Goal: Information Seeking & Learning: Learn about a topic

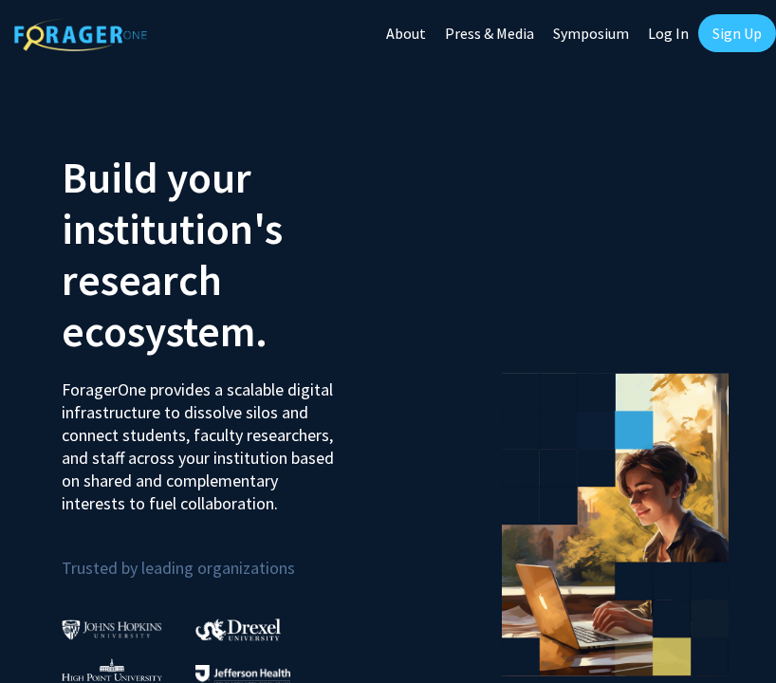
click at [717, 25] on link "Sign Up" at bounding box center [737, 33] width 78 height 38
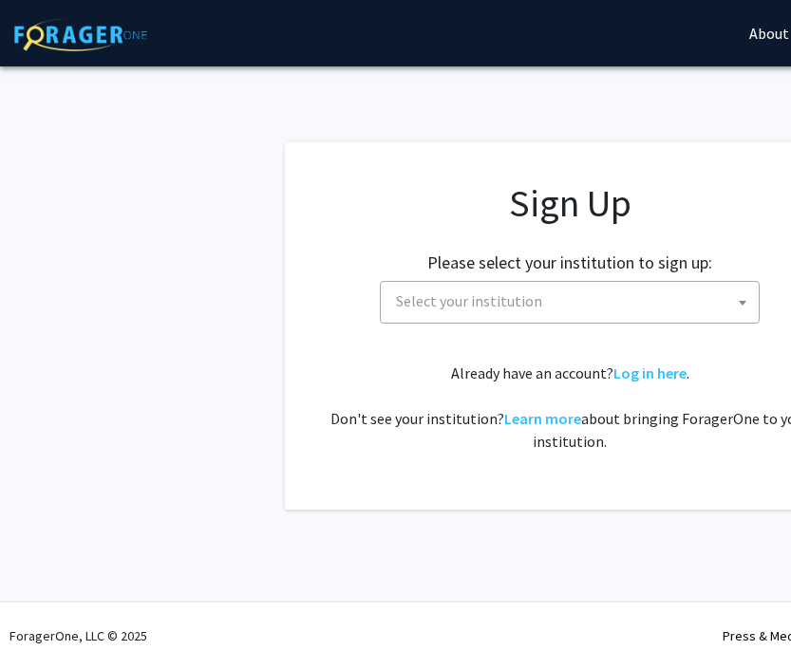
click at [500, 304] on span "Select your institution" at bounding box center [469, 300] width 146 height 19
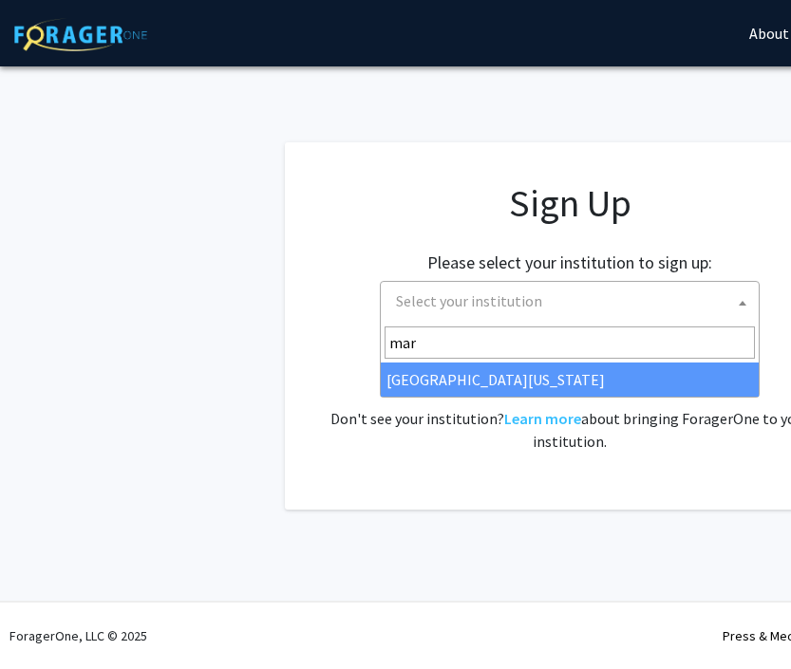
type input "[PERSON_NAME]"
select select "31"
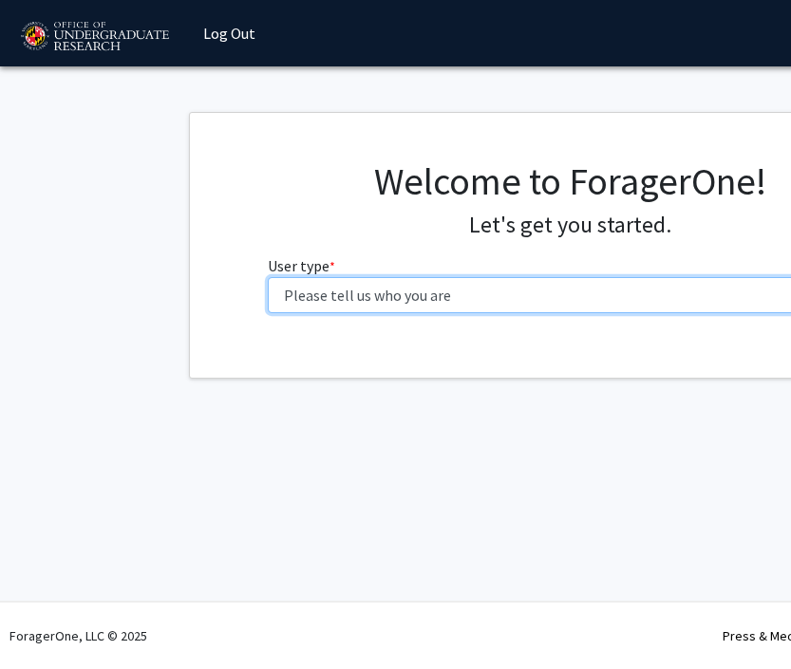
select select "1: undergrad"
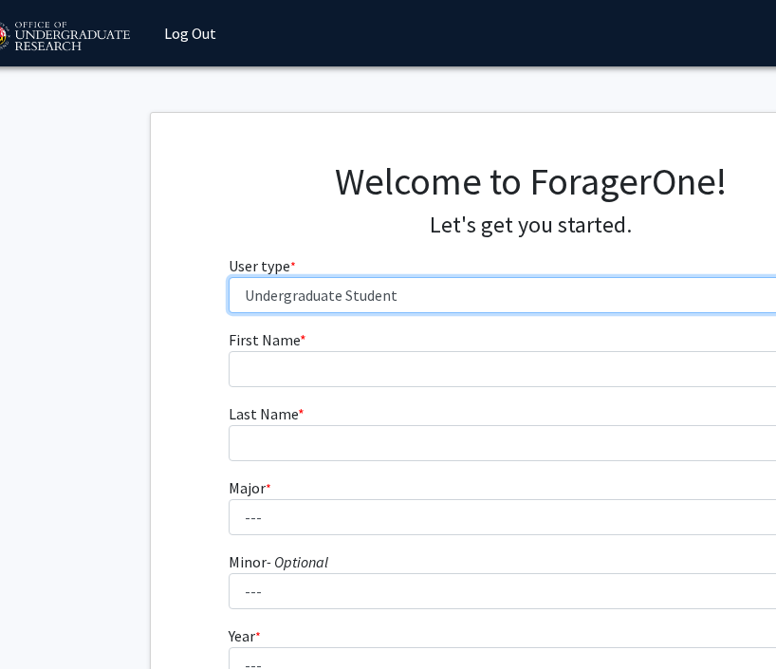
scroll to position [2, 48]
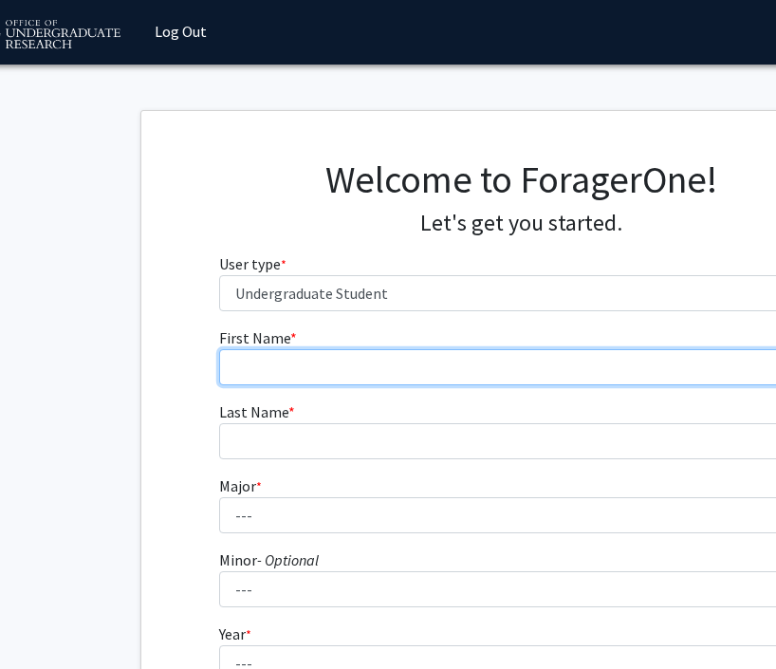
click at [301, 363] on input "First Name * required" at bounding box center [521, 367] width 605 height 36
type input "Mandy"
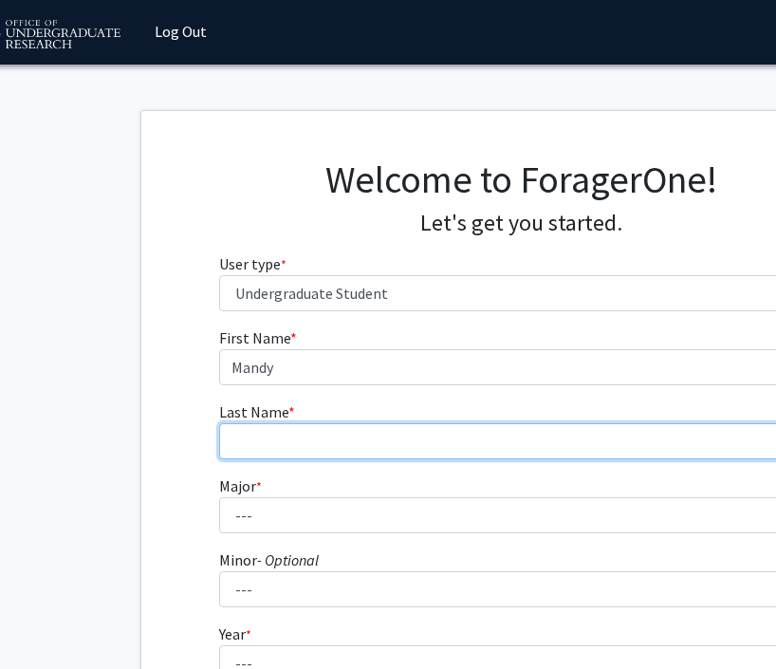
click at [305, 426] on input "Last Name * required" at bounding box center [521, 441] width 605 height 36
type input "Zhang"
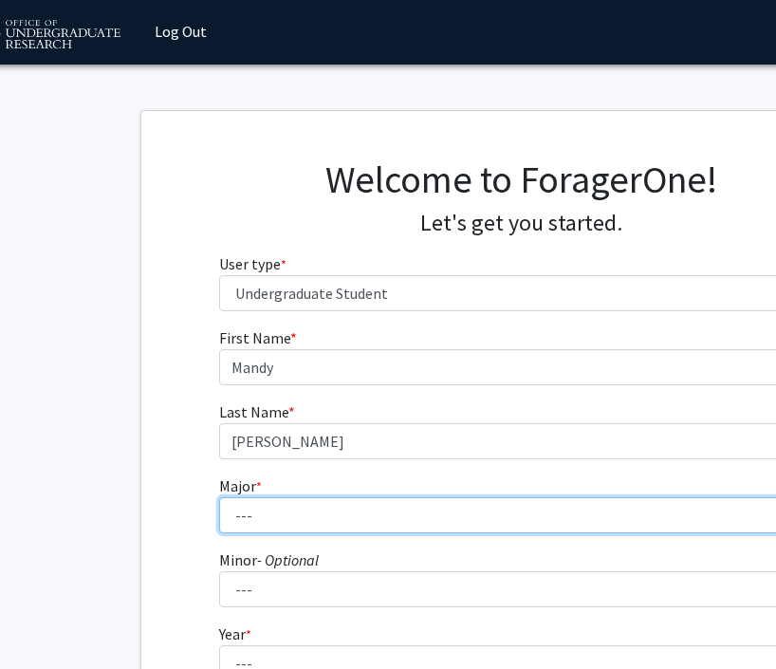
select select "17: 2318"
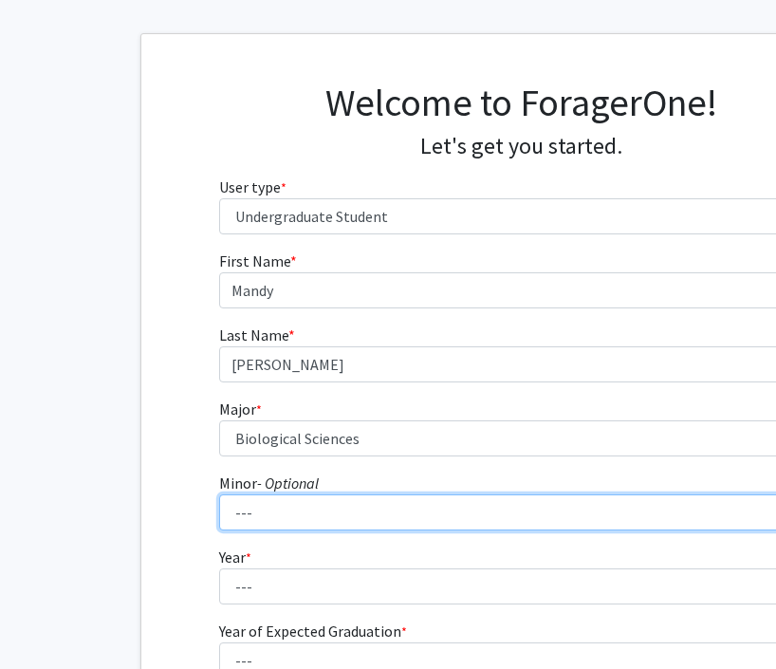
scroll to position [91, 49]
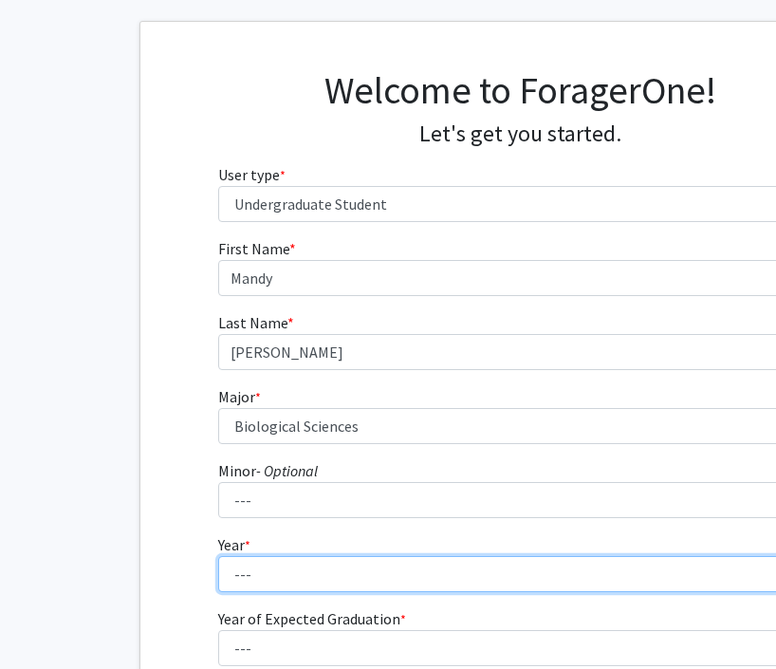
select select "4: senior"
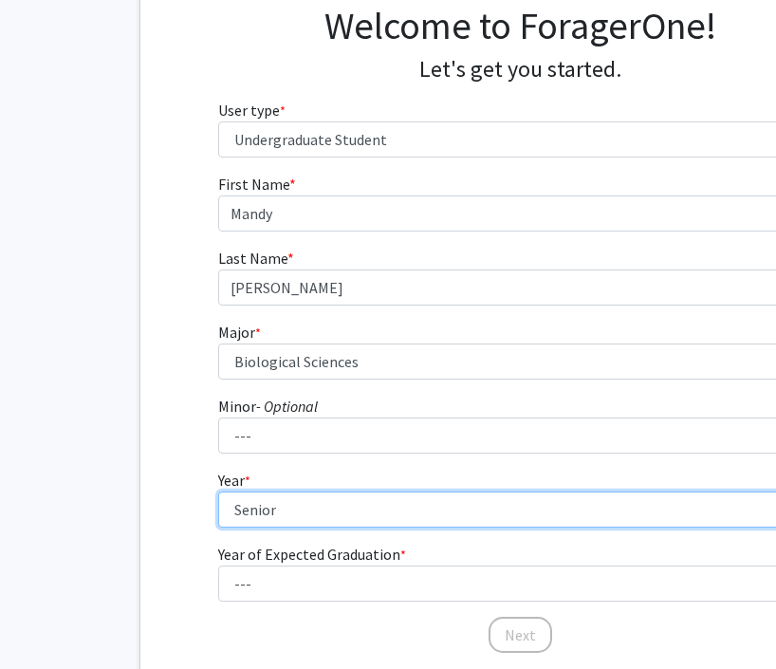
scroll to position [169, 49]
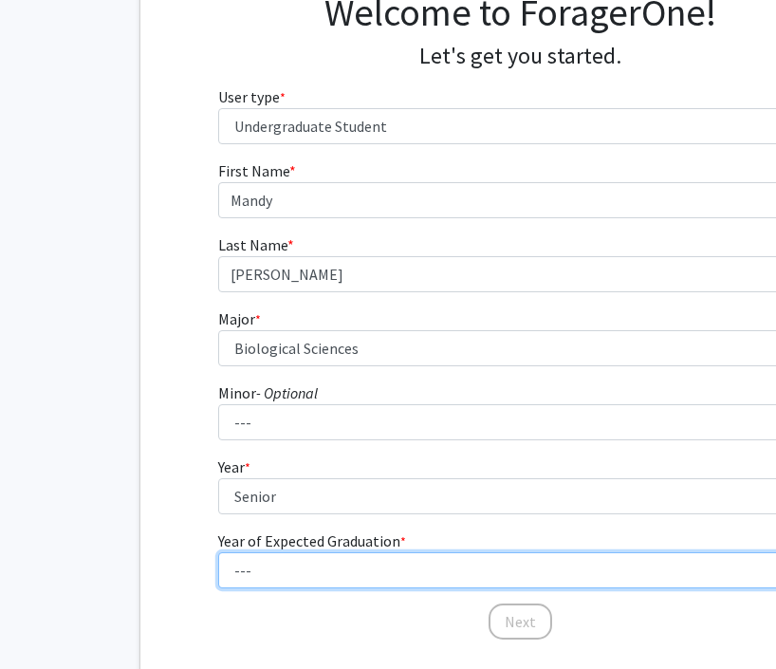
select select "2: 2026"
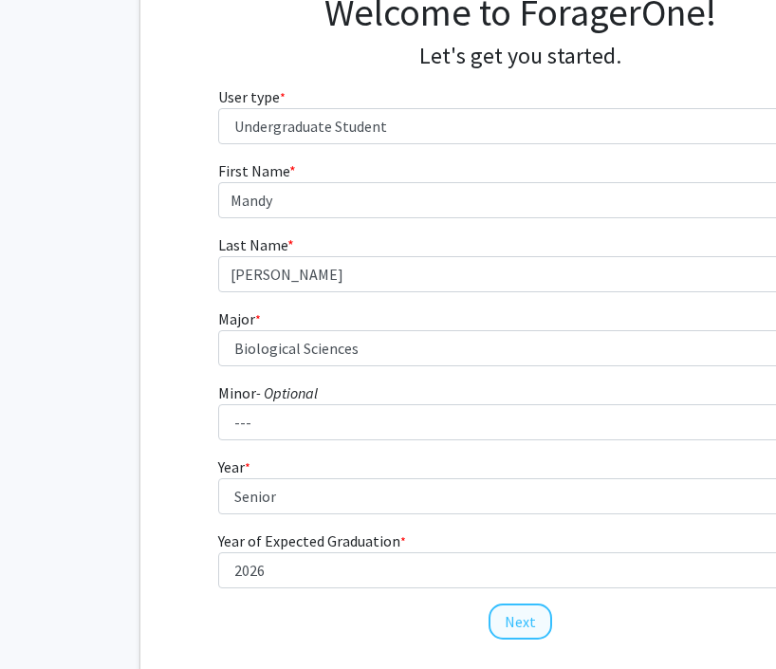
click at [511, 611] on button "Next" at bounding box center [521, 622] width 64 height 36
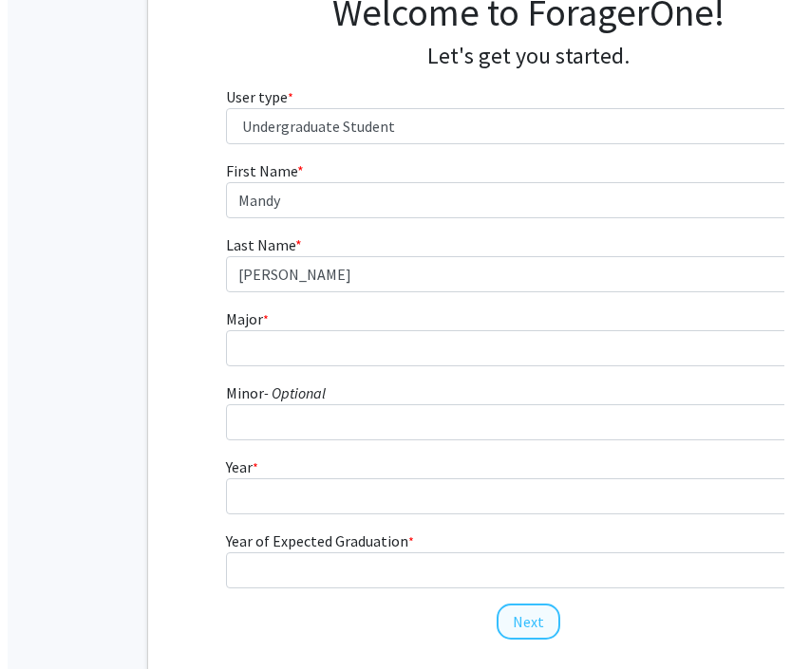
scroll to position [0, 49]
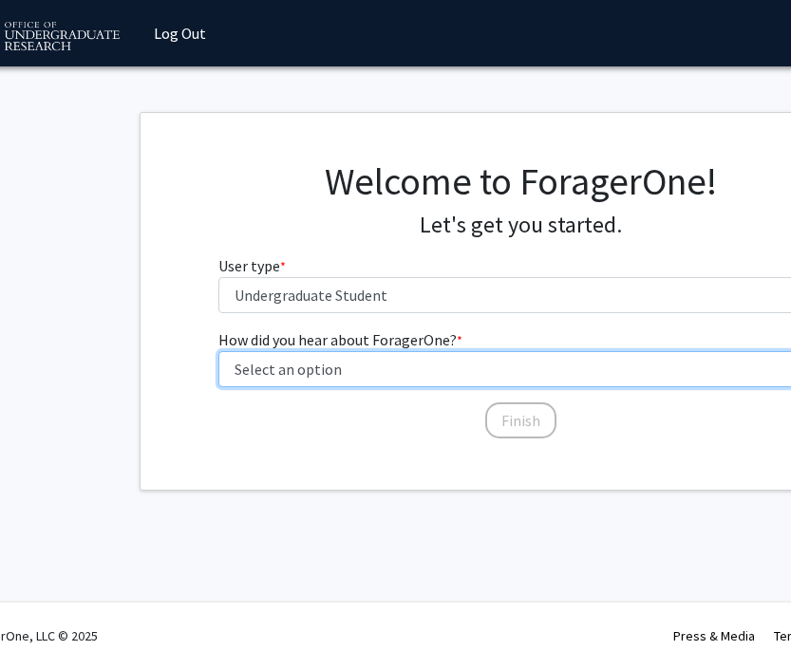
select select "3: university_website"
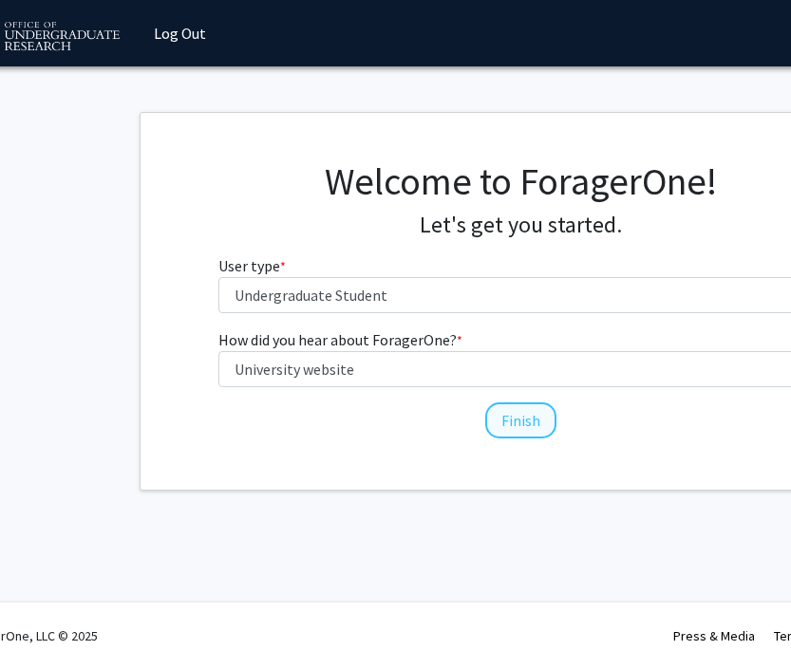
click at [512, 419] on button "Finish" at bounding box center [520, 420] width 71 height 36
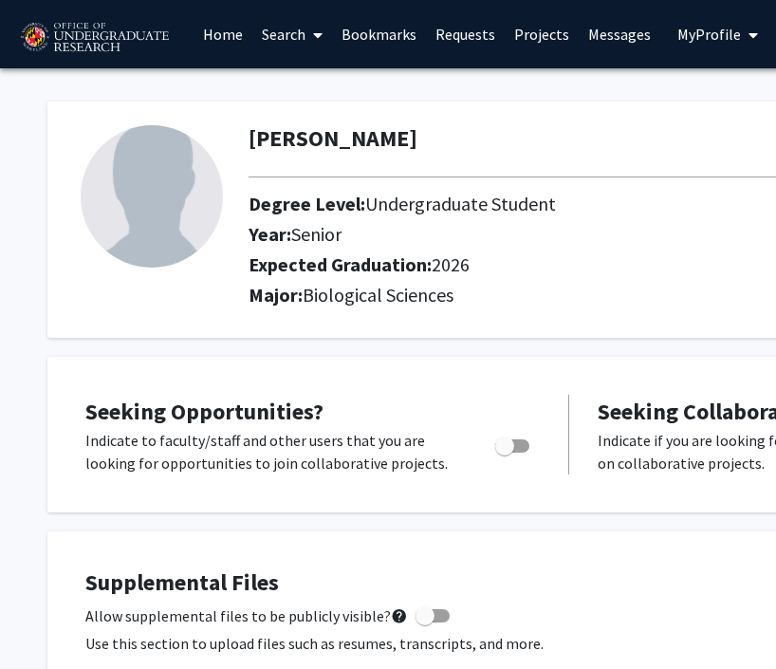
click at [285, 35] on link "Search" at bounding box center [292, 34] width 80 height 66
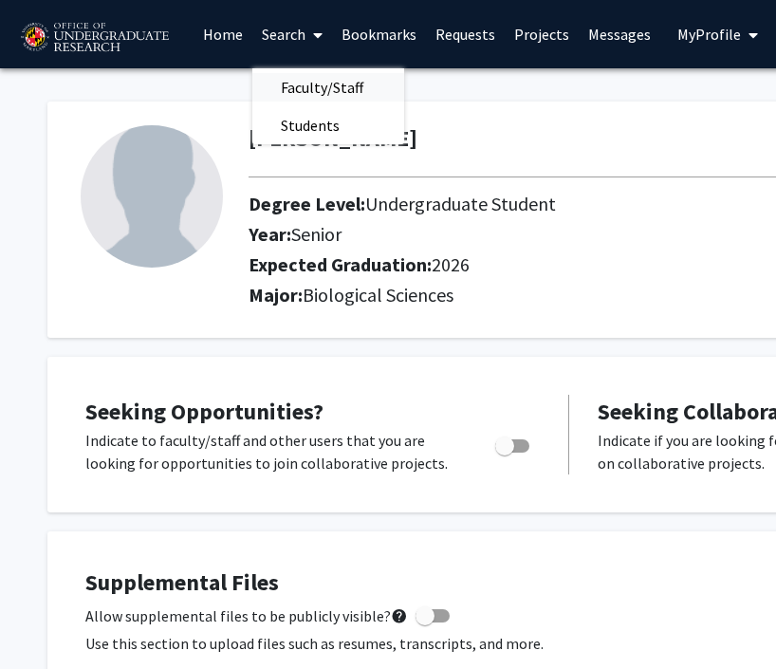
click at [285, 82] on span "Faculty/Staff" at bounding box center [322, 87] width 140 height 38
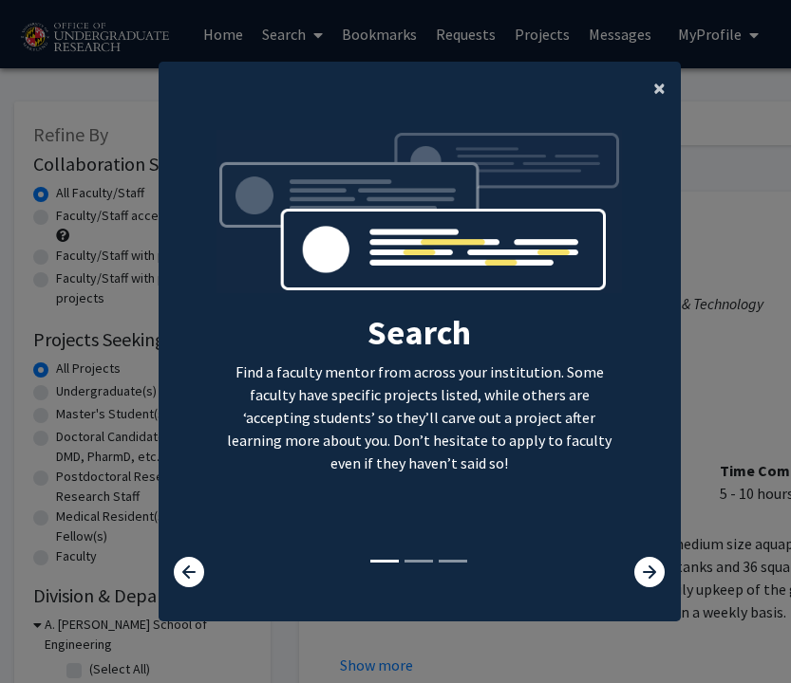
click at [653, 83] on span "×" at bounding box center [659, 87] width 12 height 29
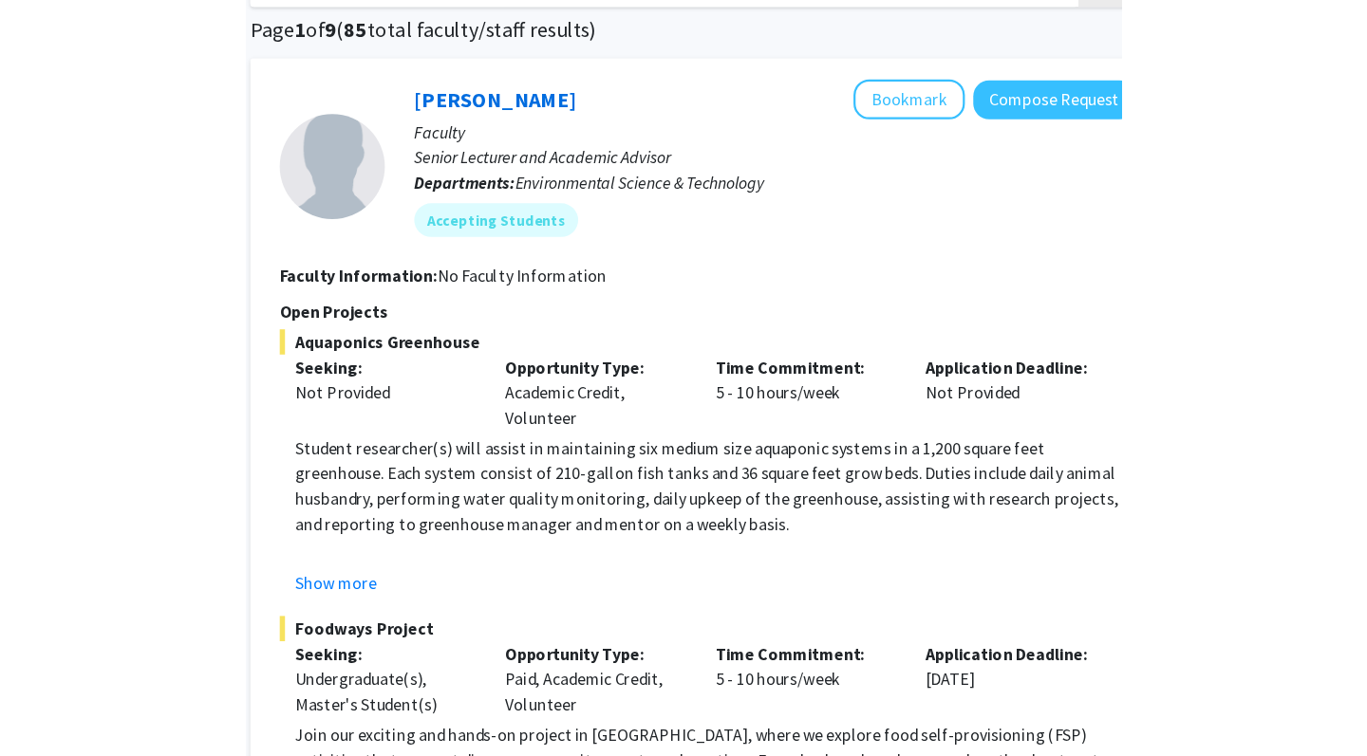
scroll to position [139, 0]
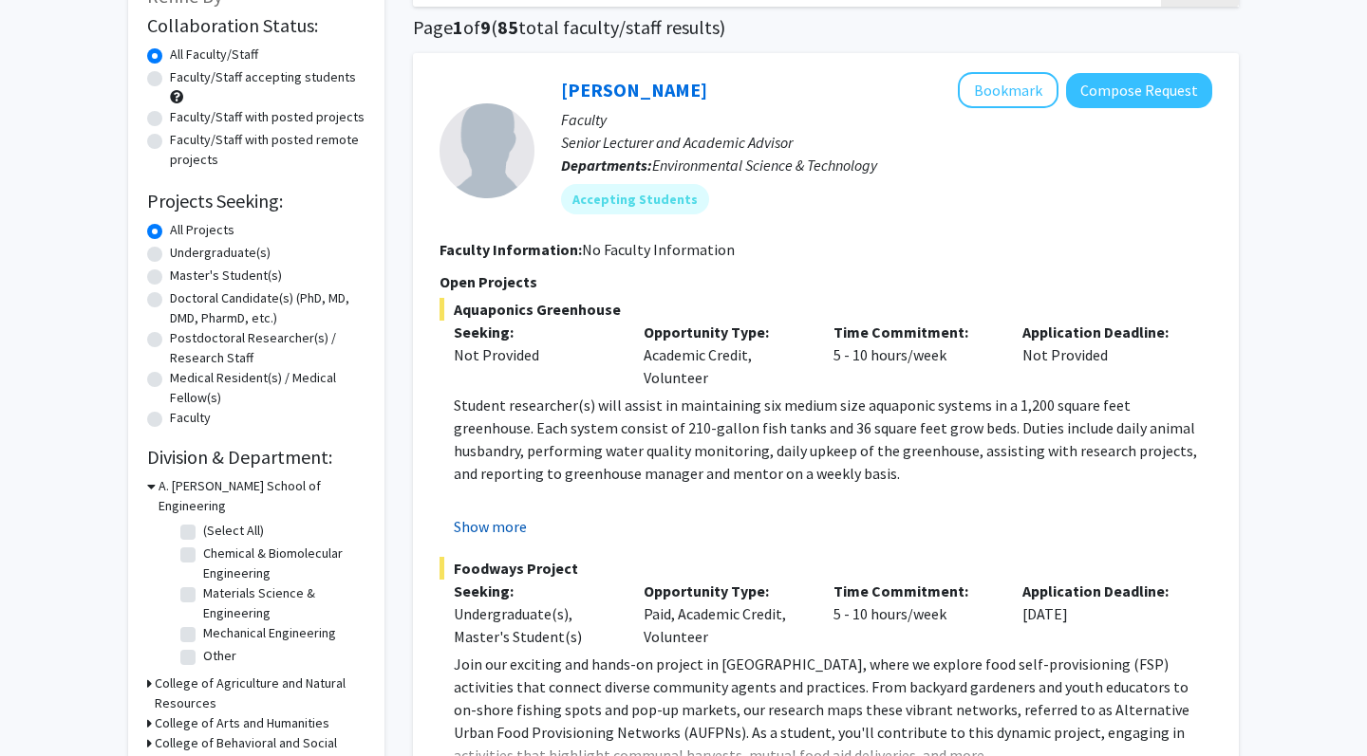
click at [493, 525] on button "Show more" at bounding box center [490, 526] width 73 height 23
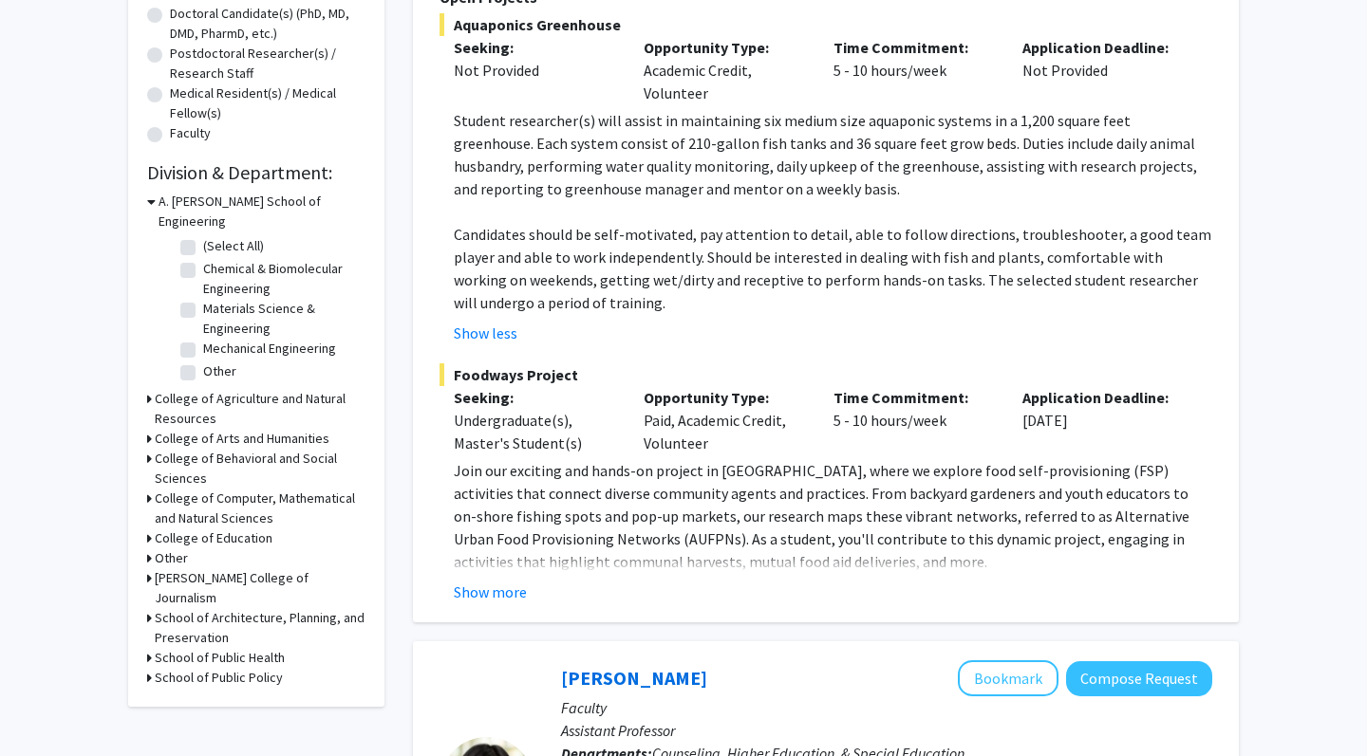
scroll to position [427, 0]
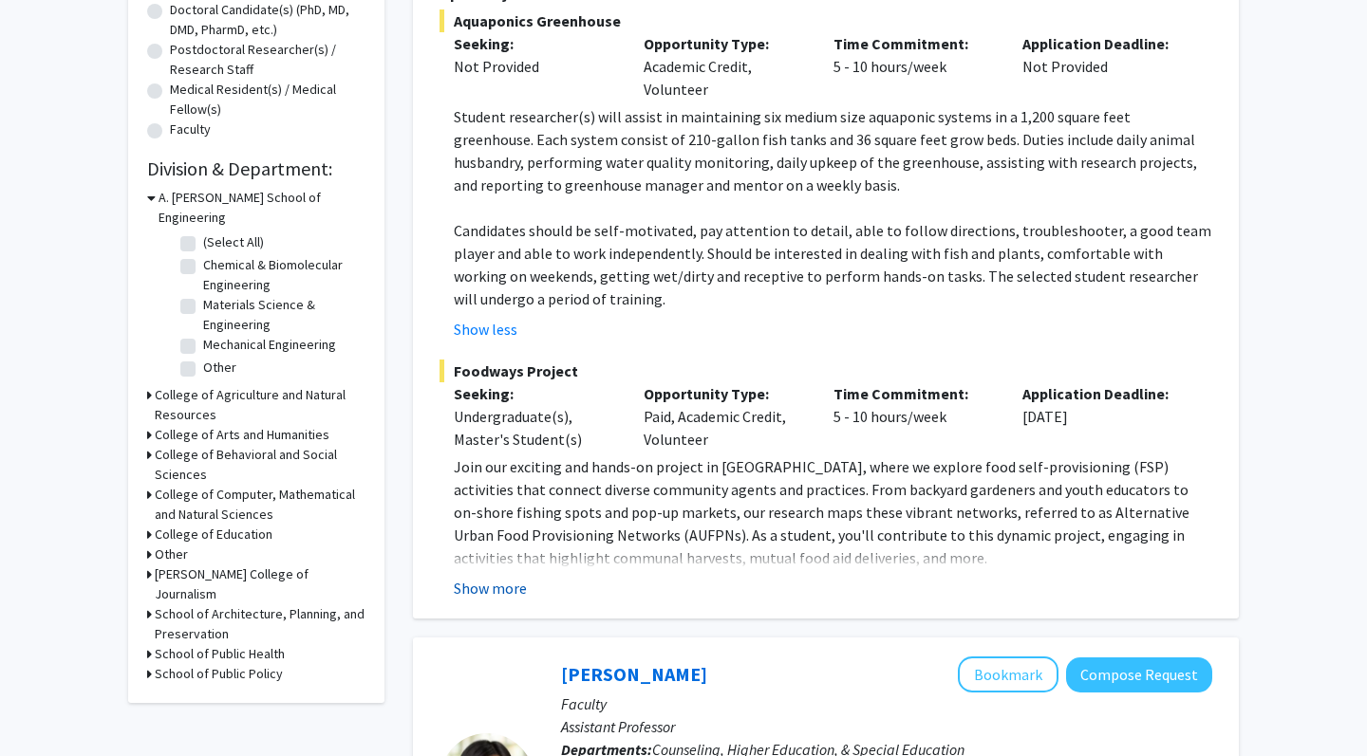
click at [488, 586] on button "Show more" at bounding box center [490, 588] width 73 height 23
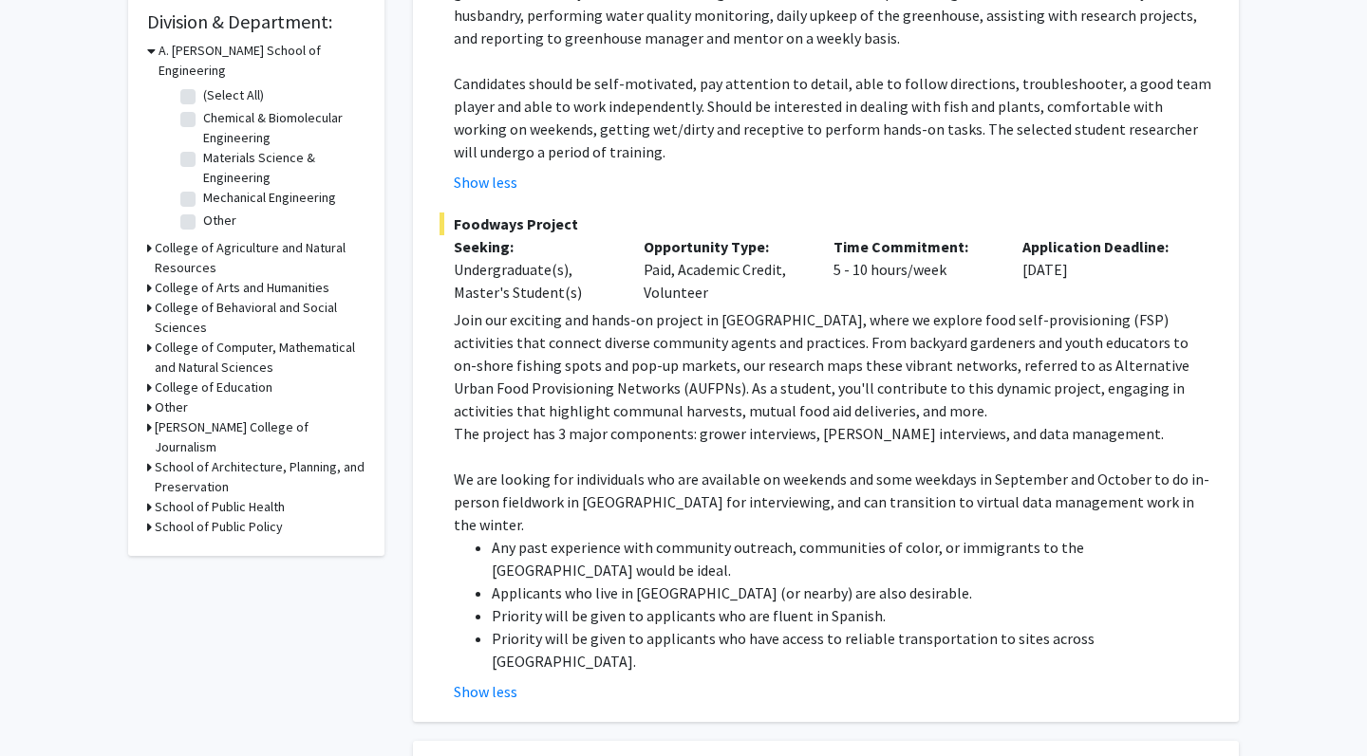
scroll to position [579, 0]
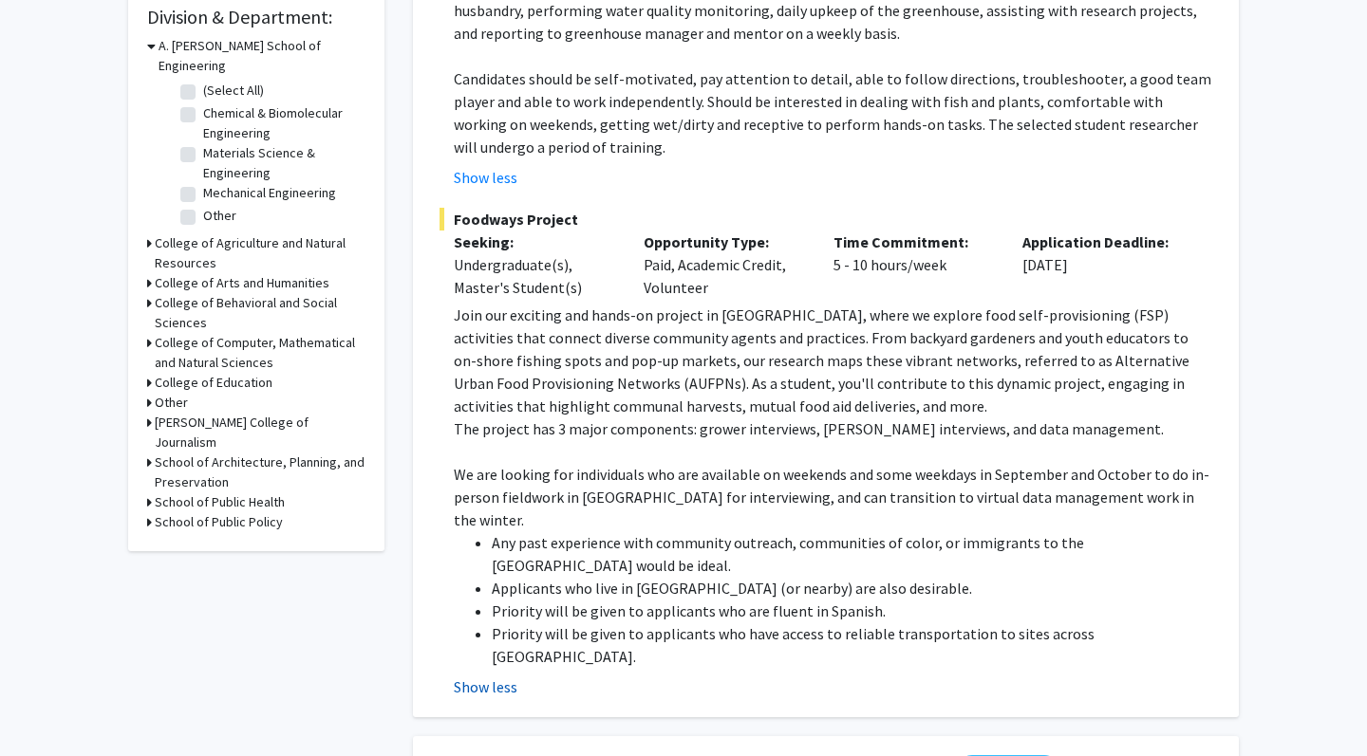
click at [496, 668] on button "Show less" at bounding box center [486, 687] width 64 height 23
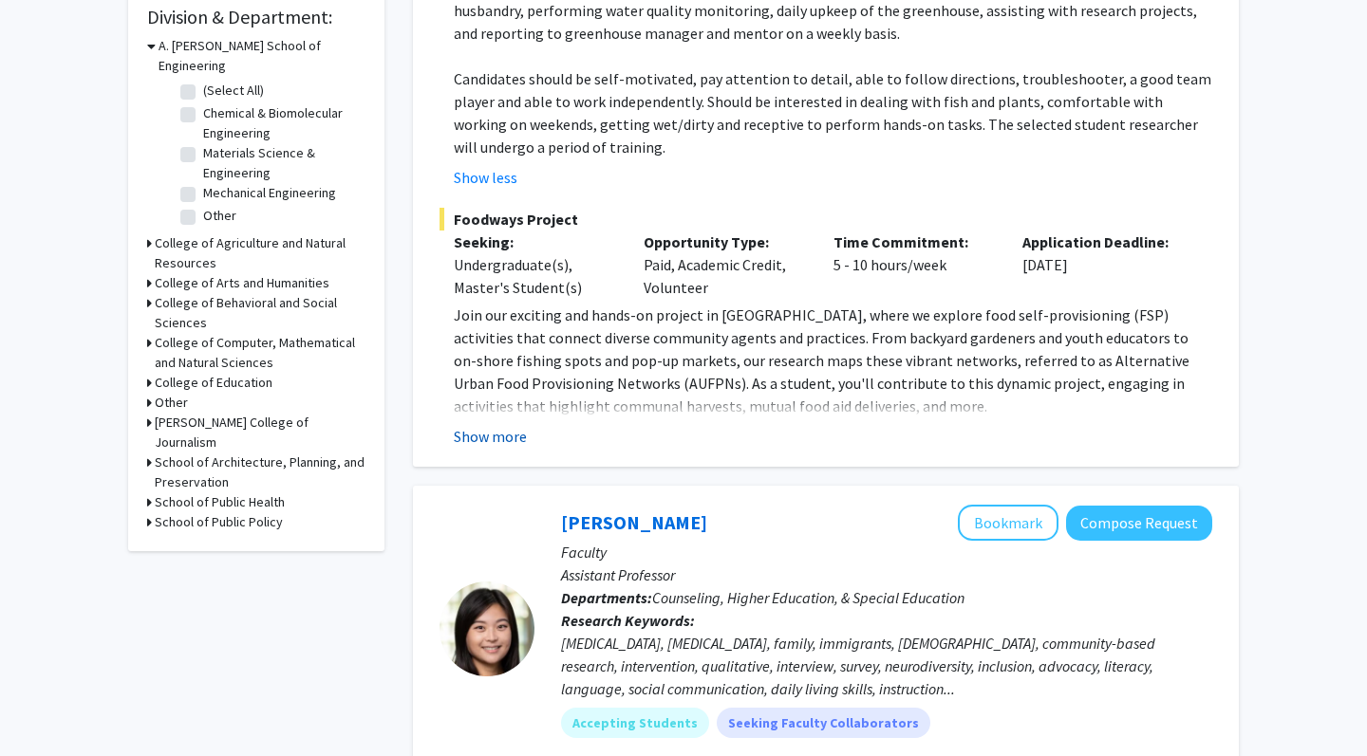
click at [498, 436] on button "Show more" at bounding box center [490, 436] width 73 height 23
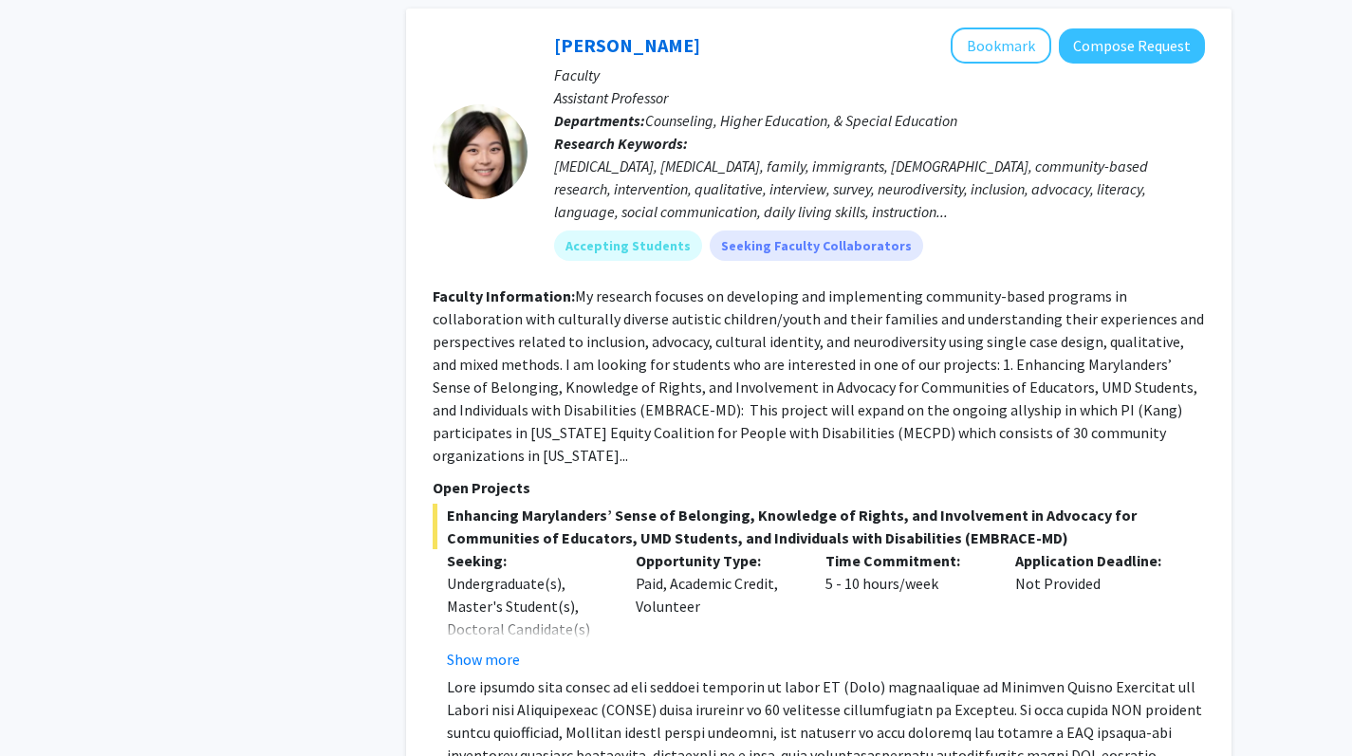
scroll to position [1328, 0]
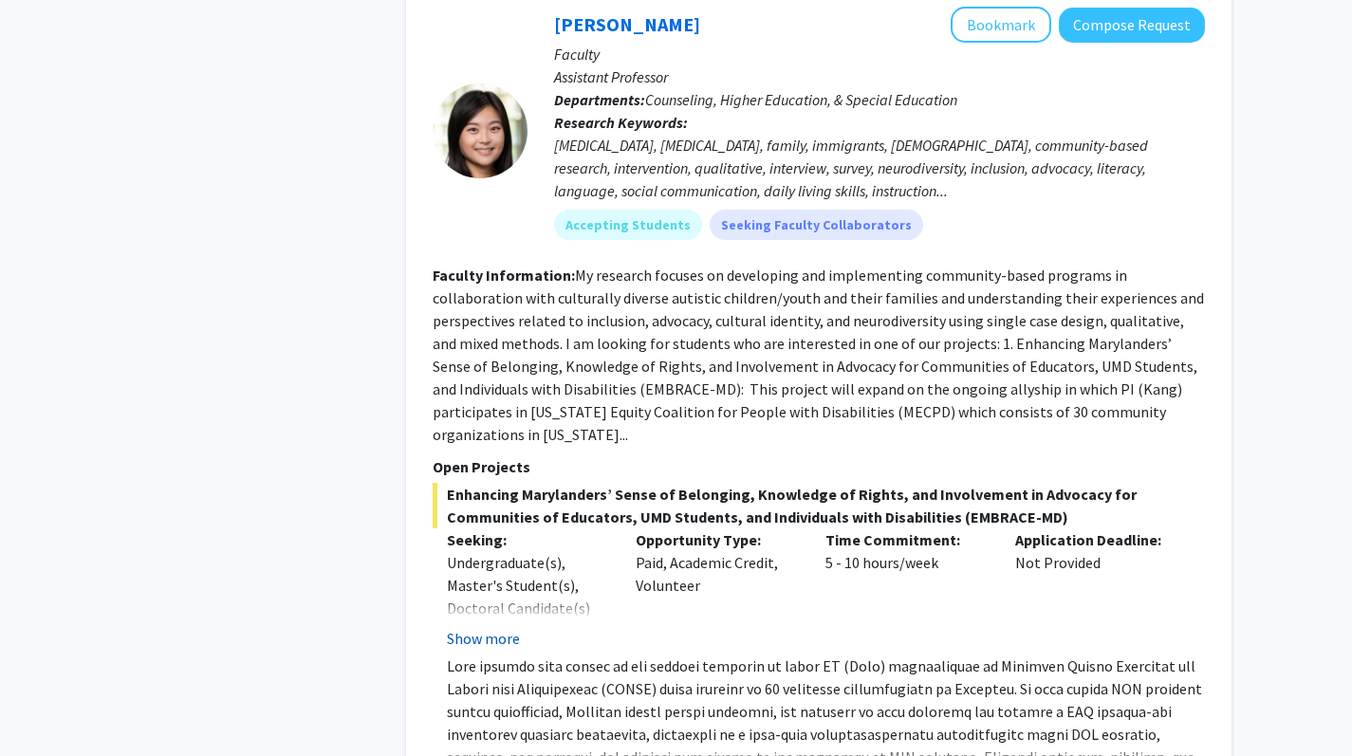
click at [489, 627] on button "Show more" at bounding box center [483, 638] width 73 height 23
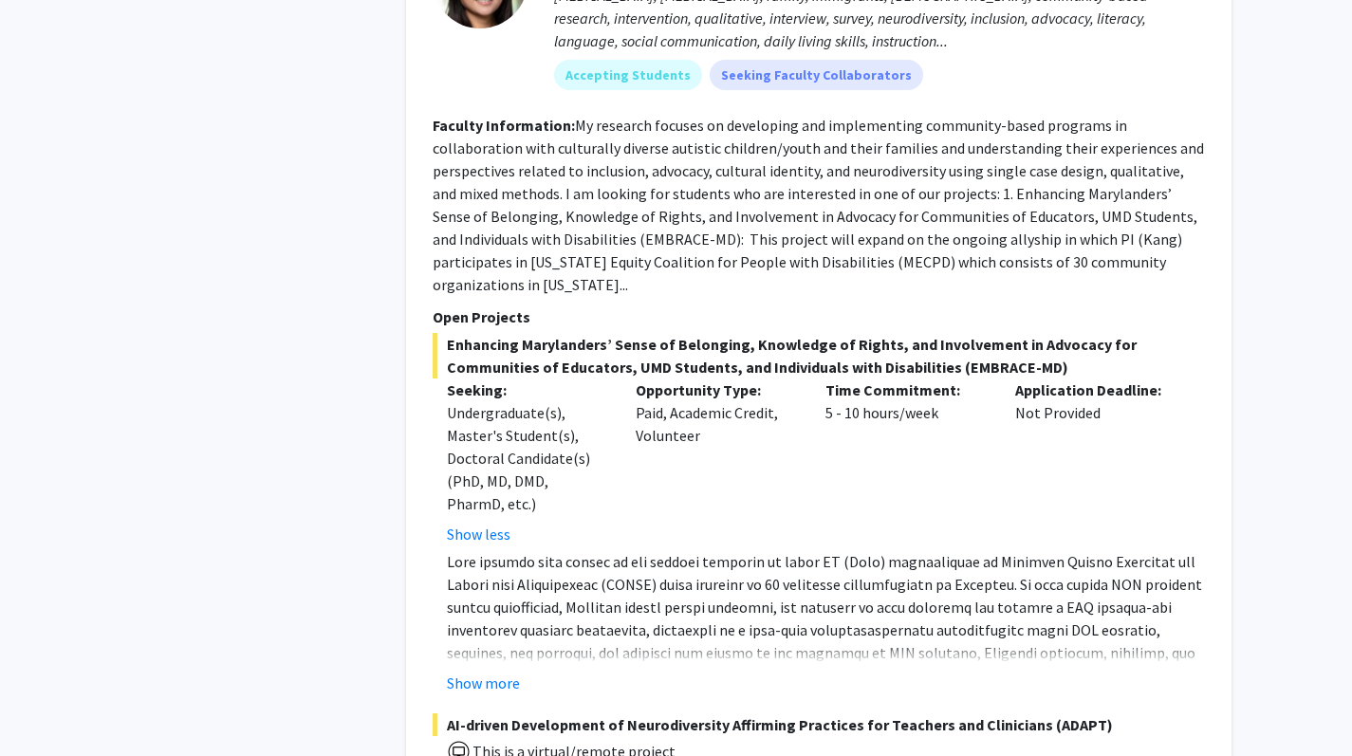
scroll to position [1550, 0]
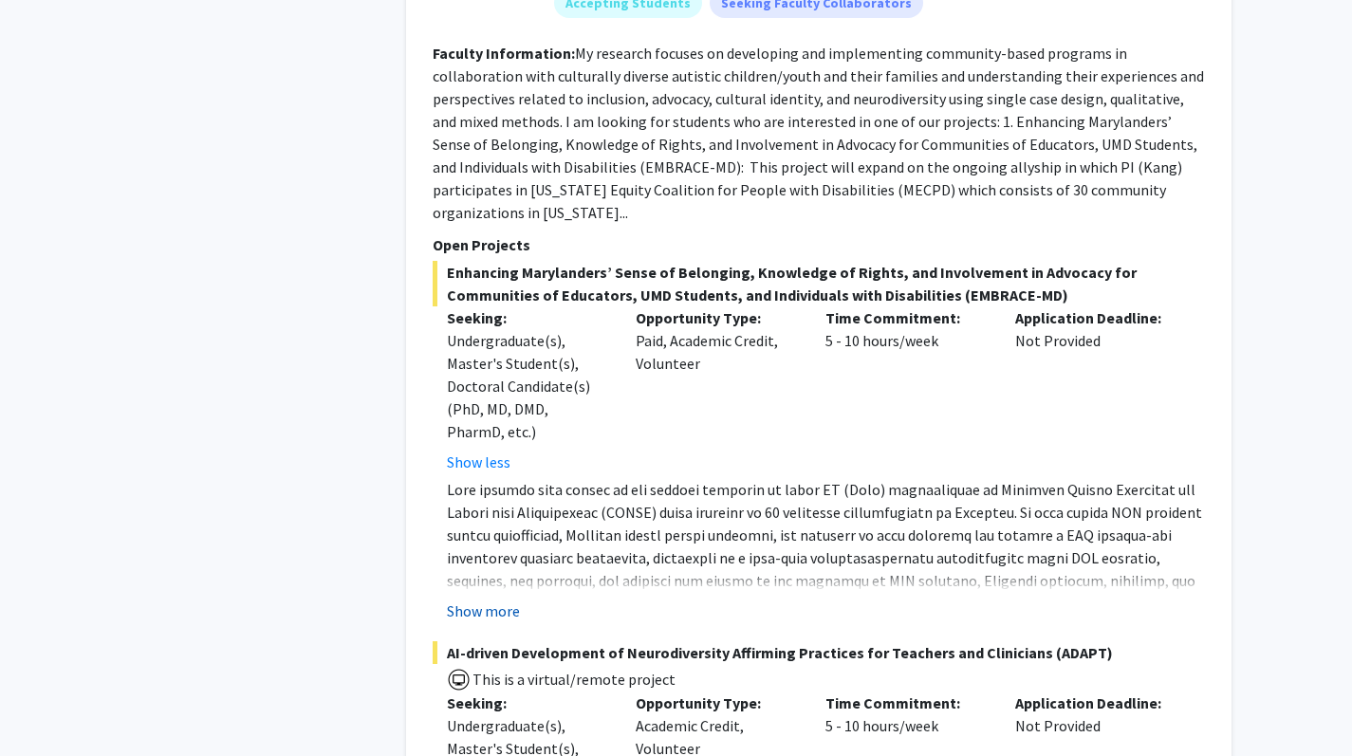
click at [509, 600] on button "Show more" at bounding box center [483, 611] width 73 height 23
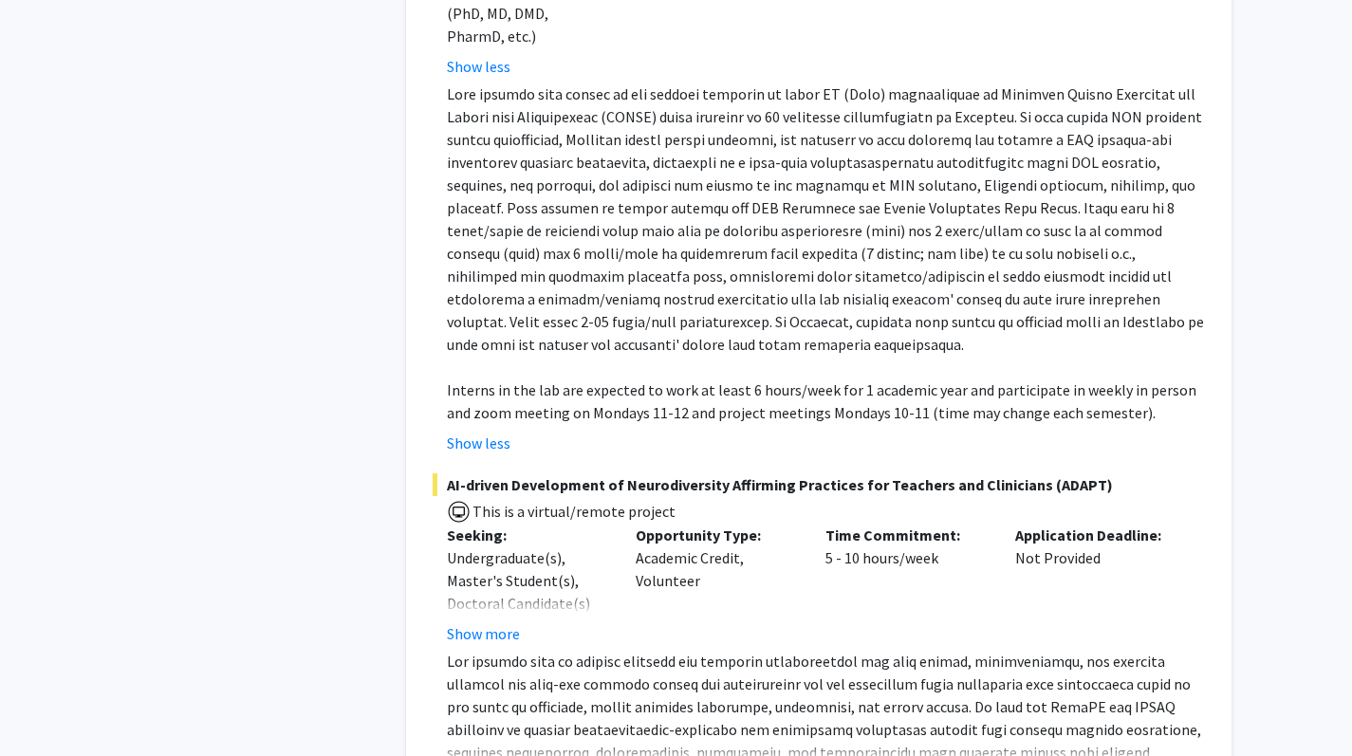
scroll to position [2113, 0]
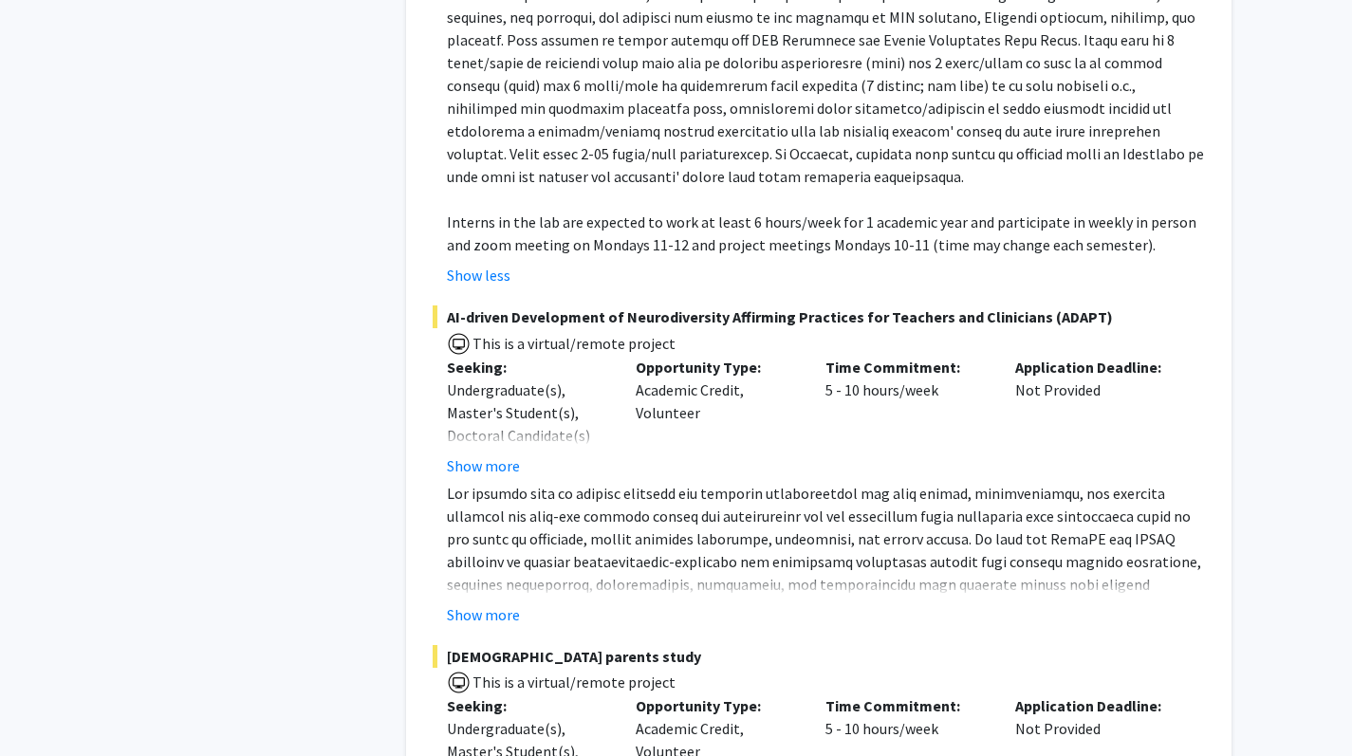
click at [472, 529] on p at bounding box center [826, 596] width 758 height 228
click at [471, 604] on button "Show more" at bounding box center [483, 615] width 73 height 23
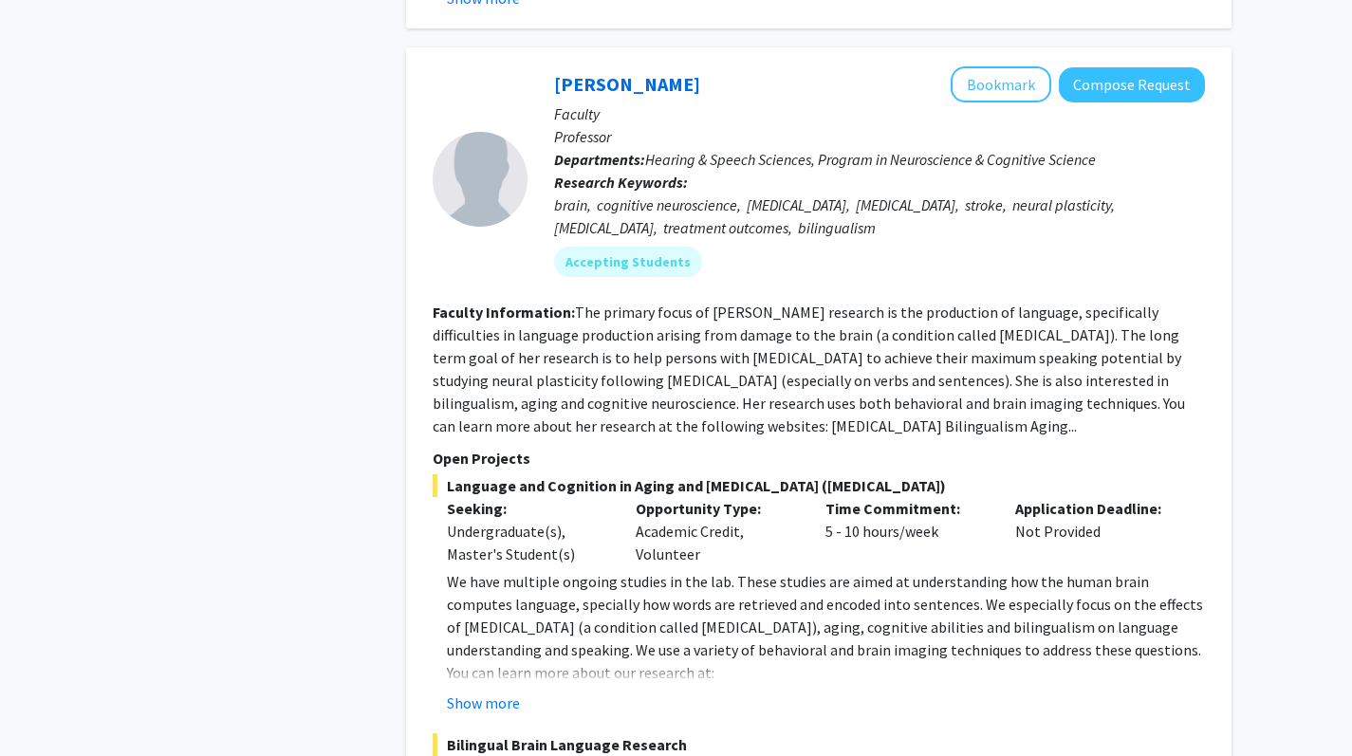
scroll to position [4636, 0]
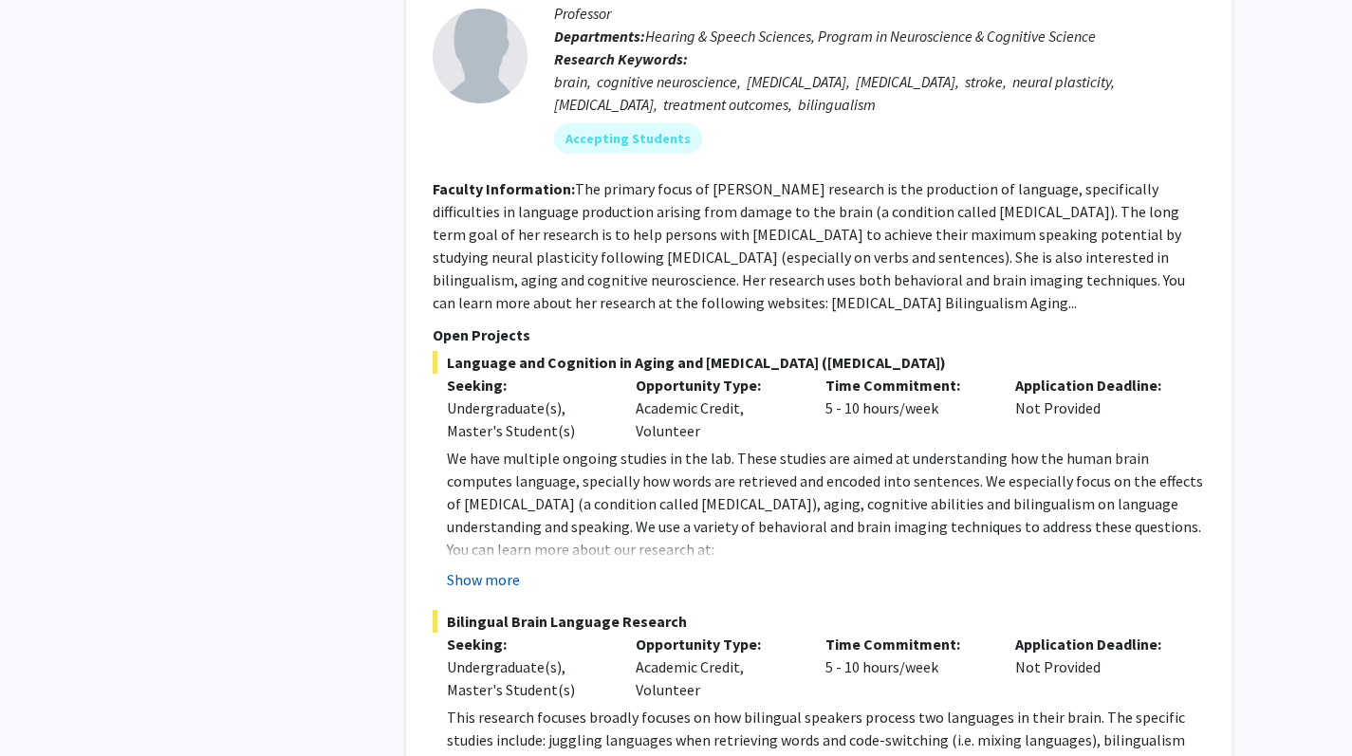
click at [480, 568] on button "Show more" at bounding box center [483, 579] width 73 height 23
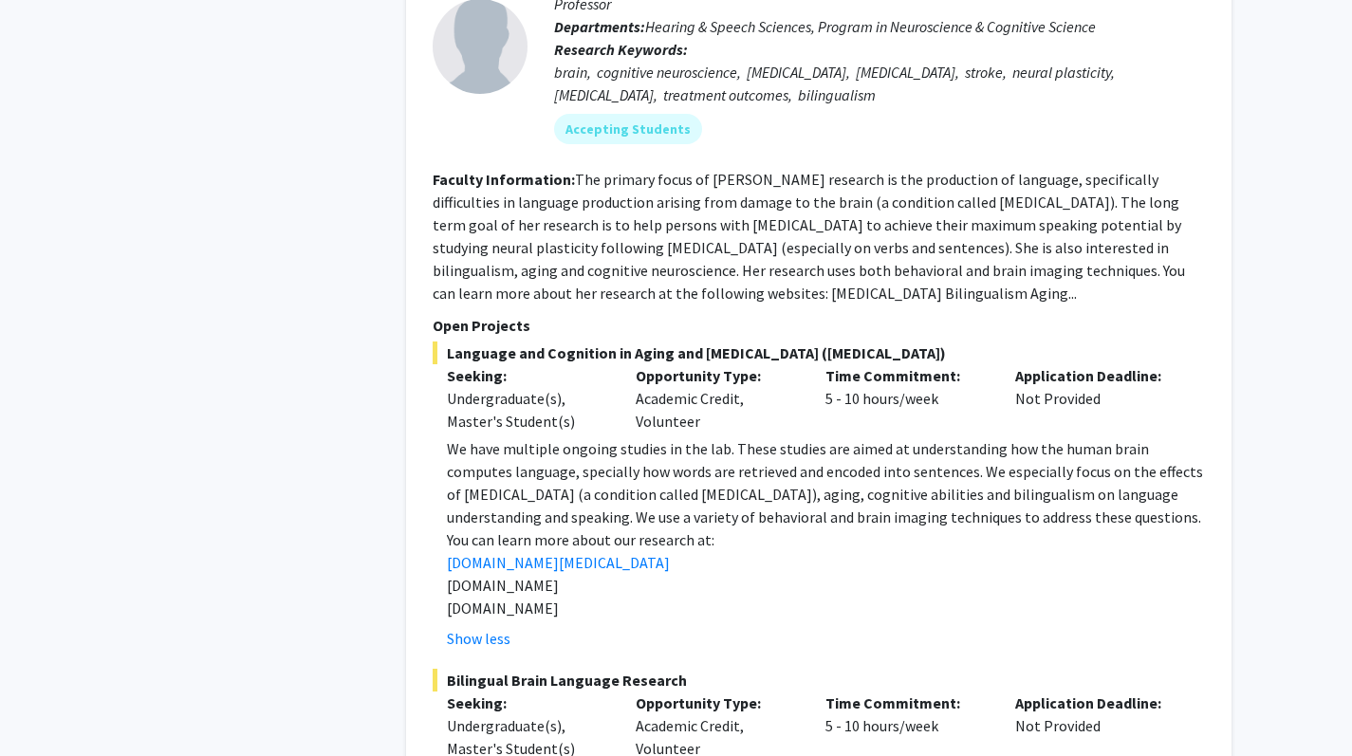
scroll to position [4758, 0]
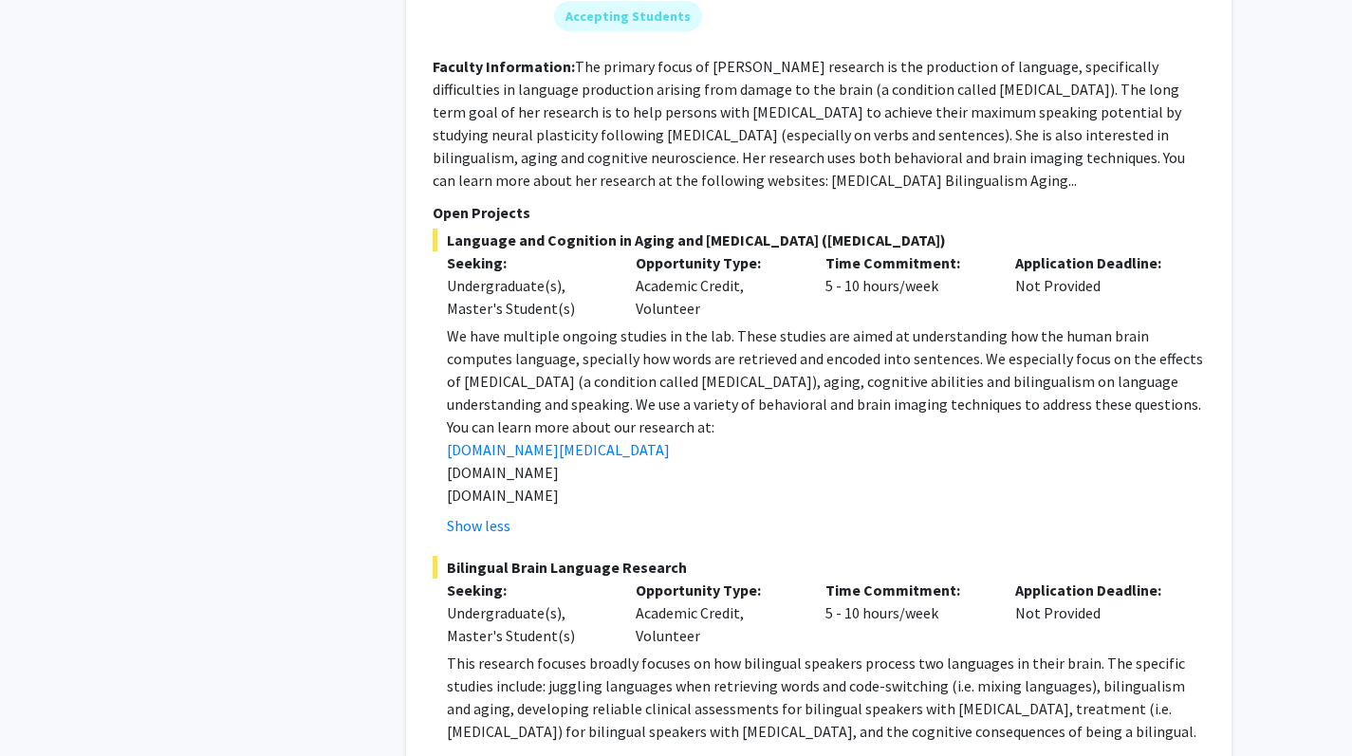
click at [482, 668] on div "Yasmeen Faroqi-Shah Bookmark Compose Request Faculty Professor Departments: Hea…" at bounding box center [819, 309] width 826 height 1014
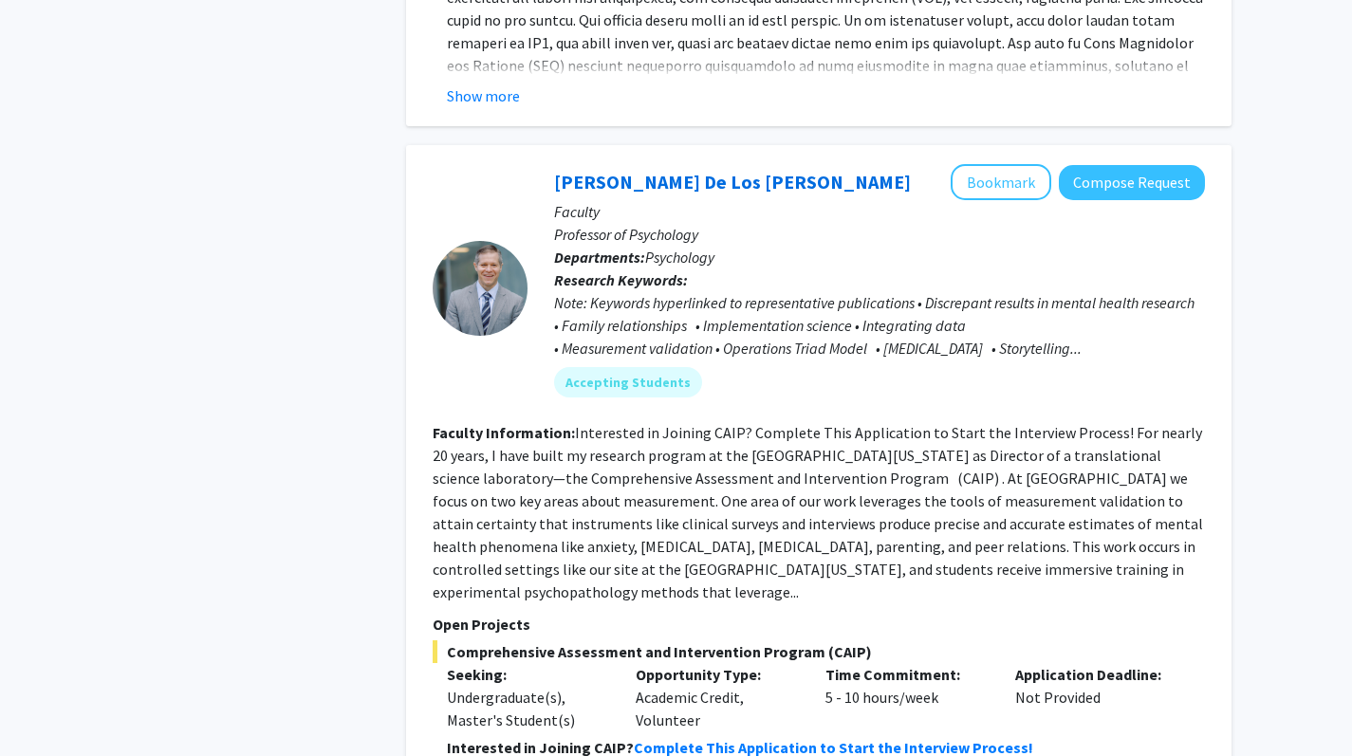
scroll to position [9022, 0]
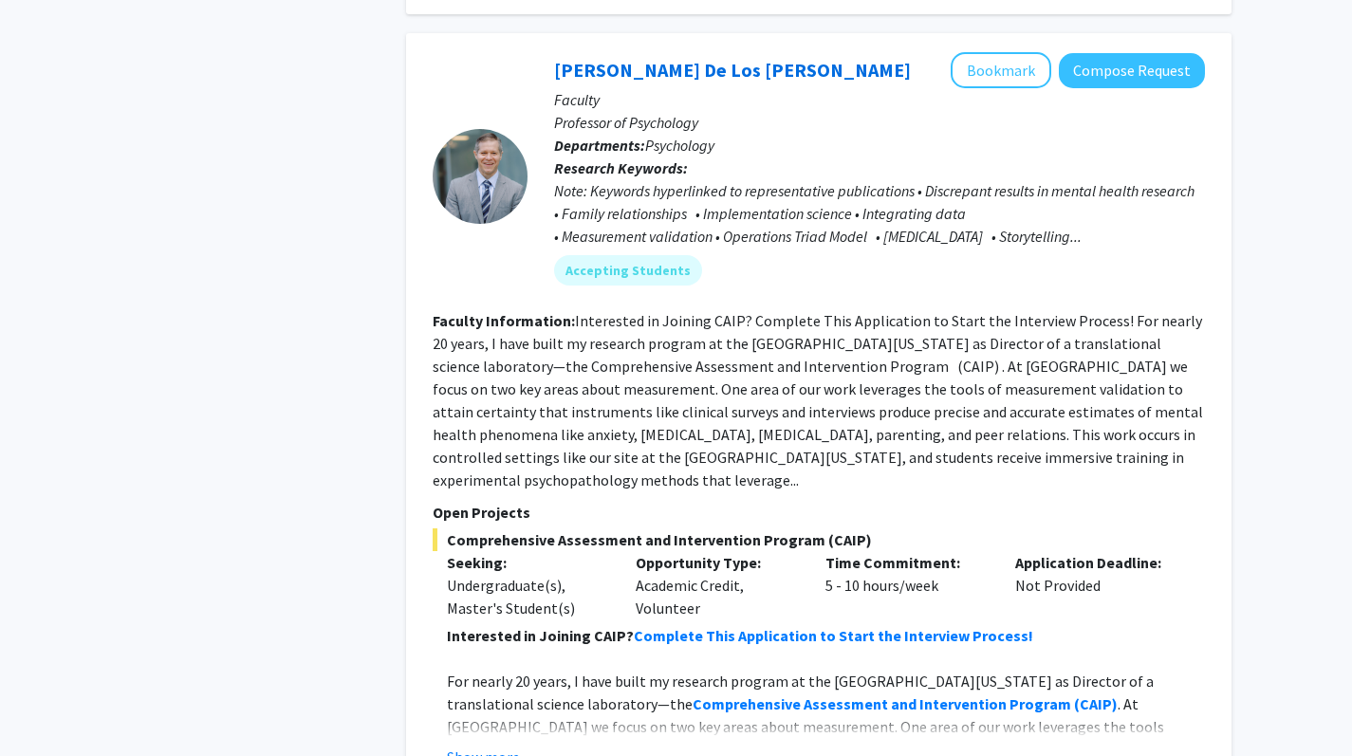
click at [462, 668] on button "Show more" at bounding box center [483, 757] width 73 height 23
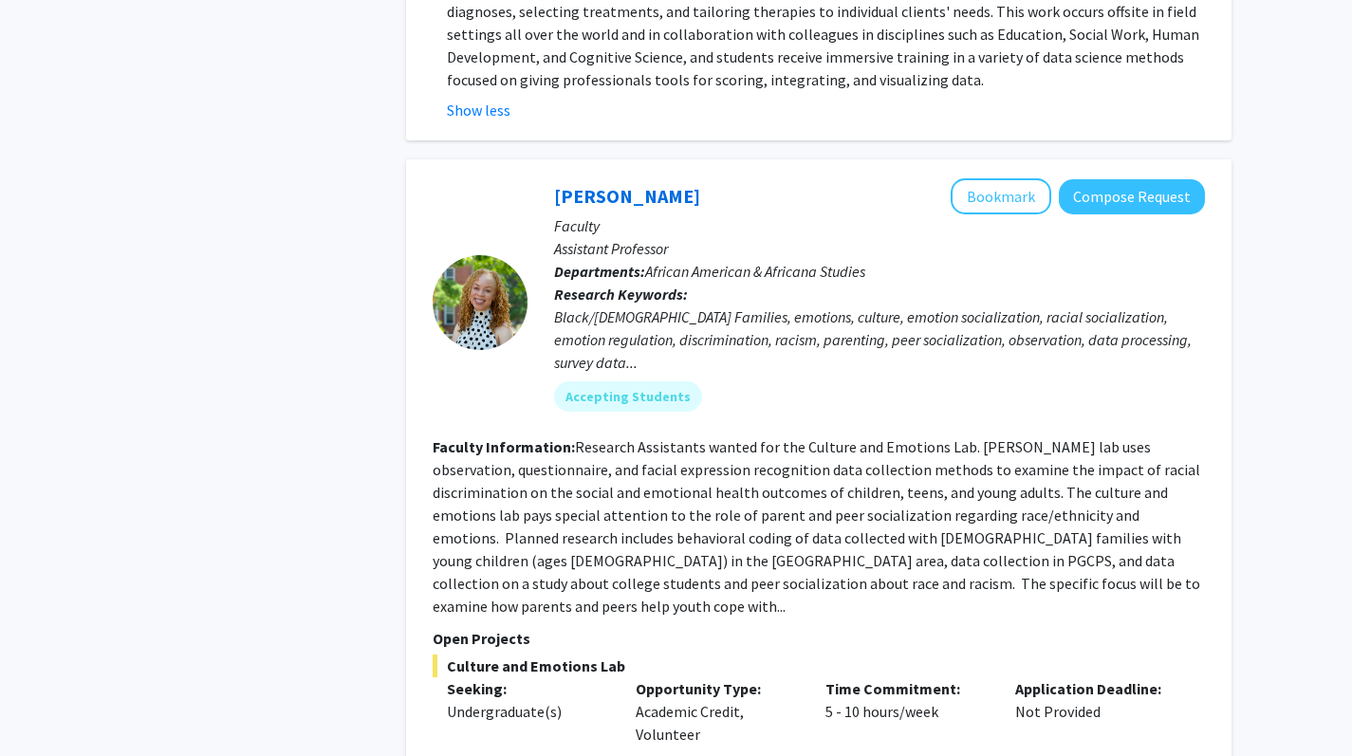
scroll to position [10084, 0]
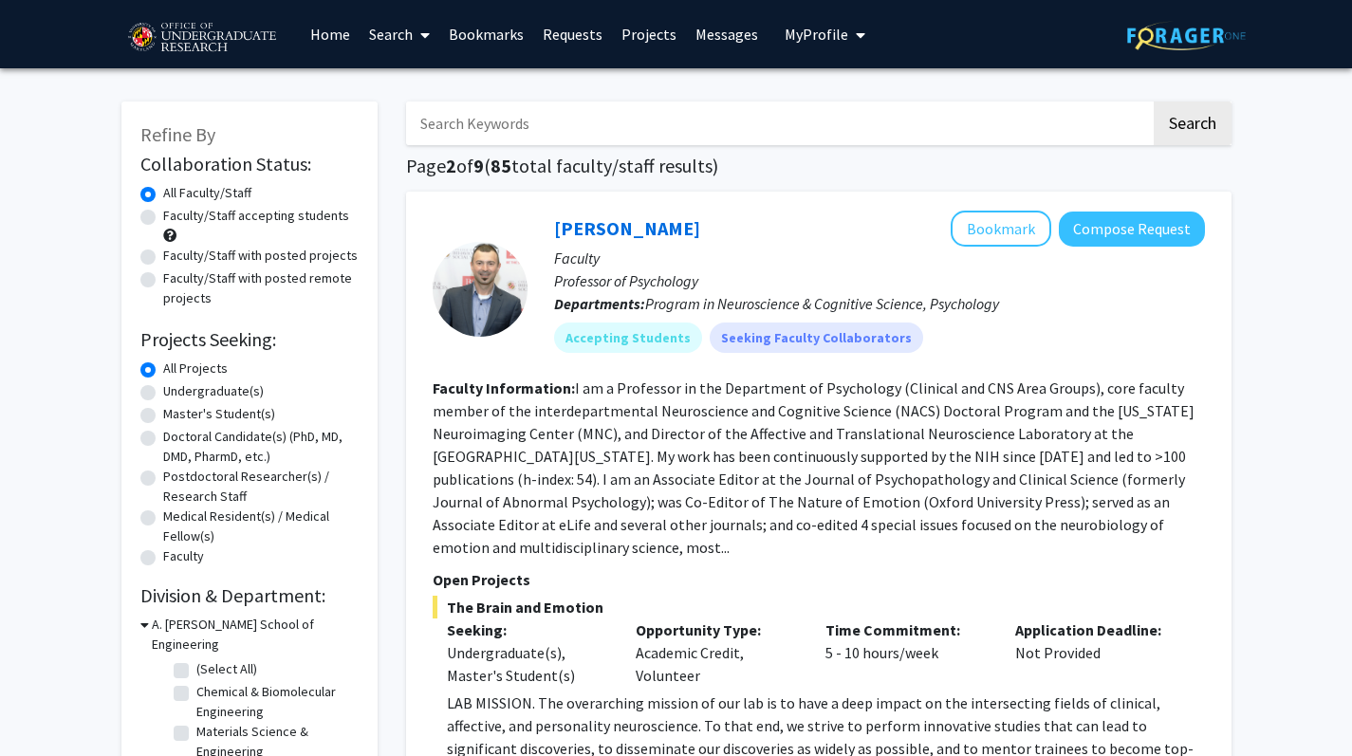
click at [163, 397] on label "Undergraduate(s)" at bounding box center [213, 392] width 101 height 20
click at [163, 394] on input "Undergraduate(s)" at bounding box center [169, 388] width 12 height 12
radio input "true"
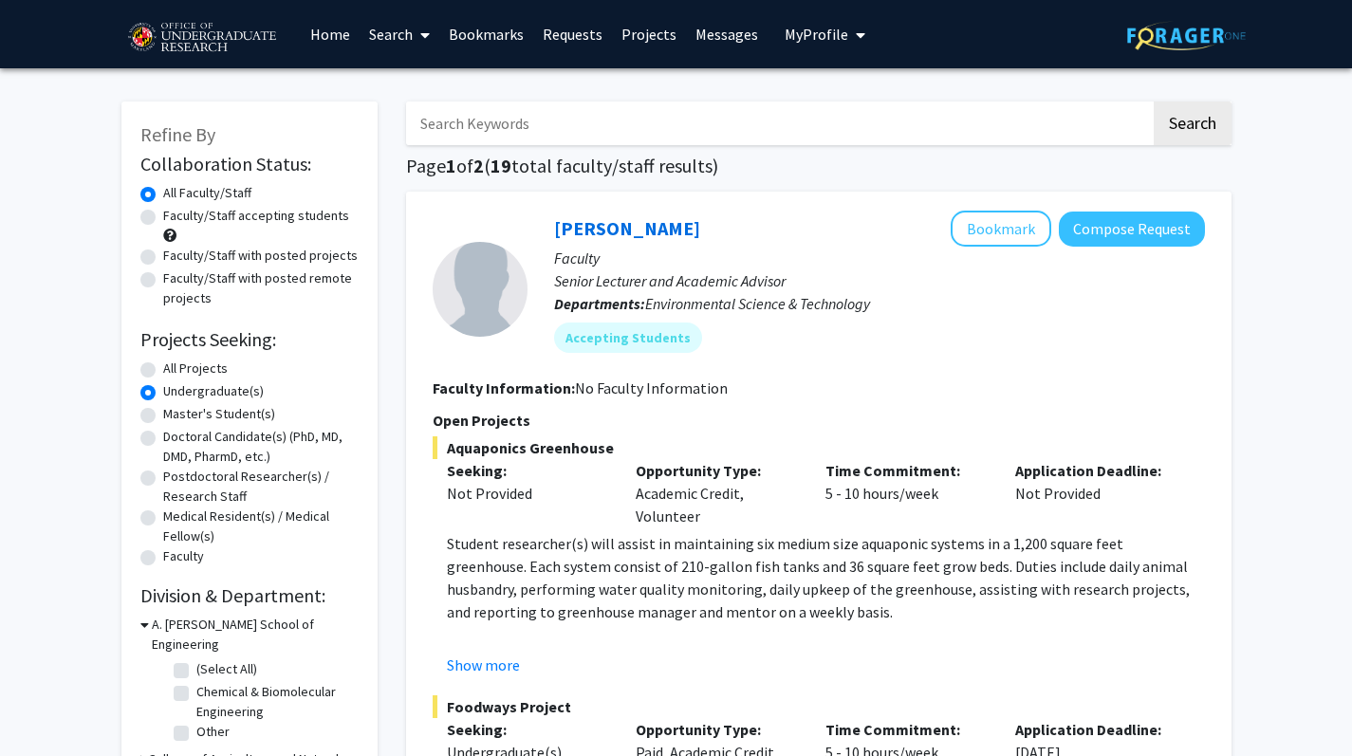
click at [259, 222] on label "Faculty/Staff accepting students" at bounding box center [256, 216] width 186 height 20
click at [176, 218] on input "Faculty/Staff accepting students" at bounding box center [169, 212] width 12 height 12
radio input "true"
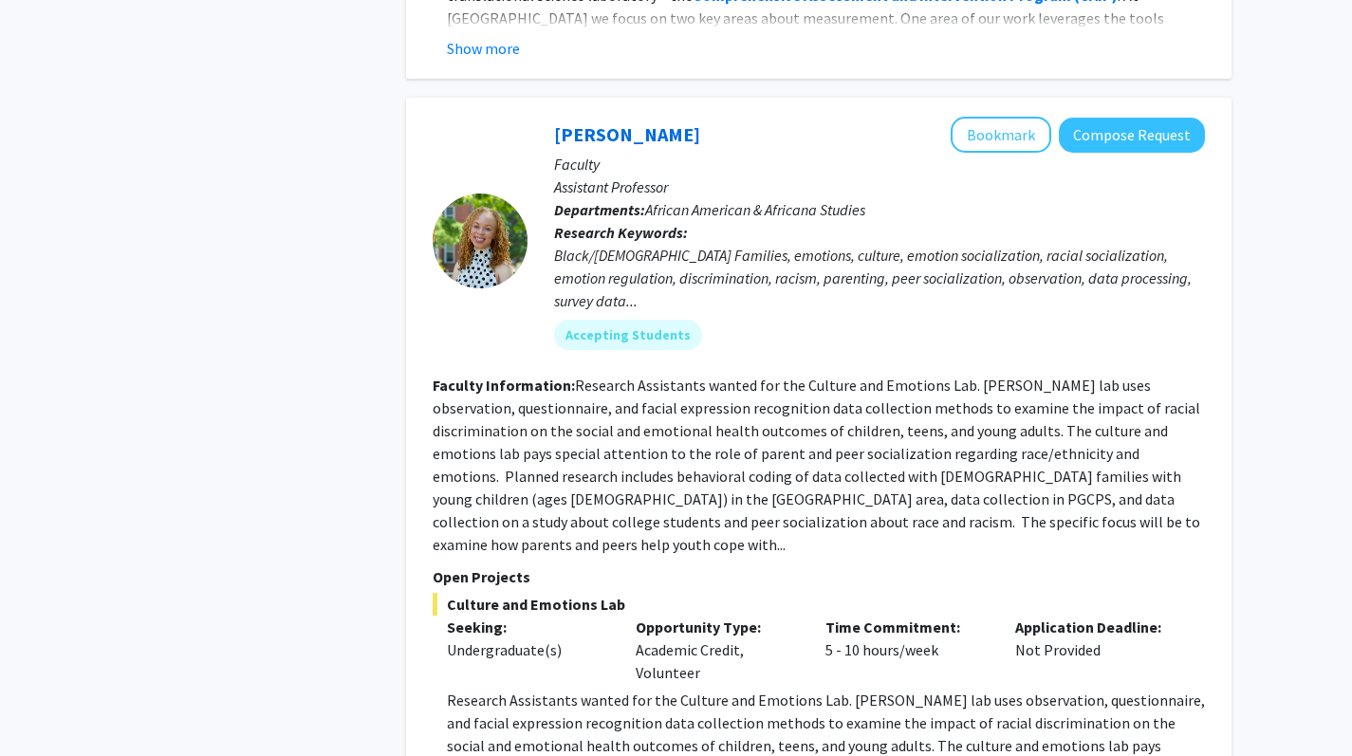
scroll to position [8900, 0]
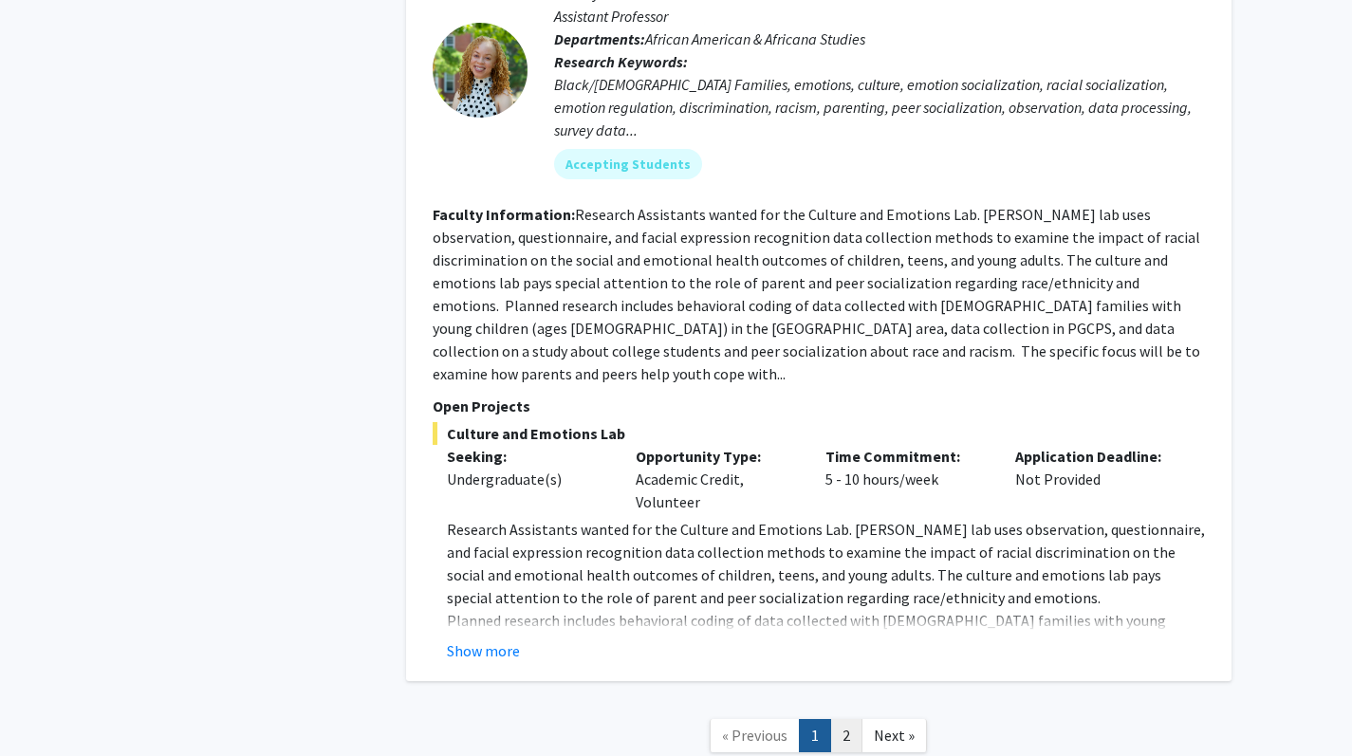
click at [790, 668] on link "2" at bounding box center [846, 735] width 32 height 33
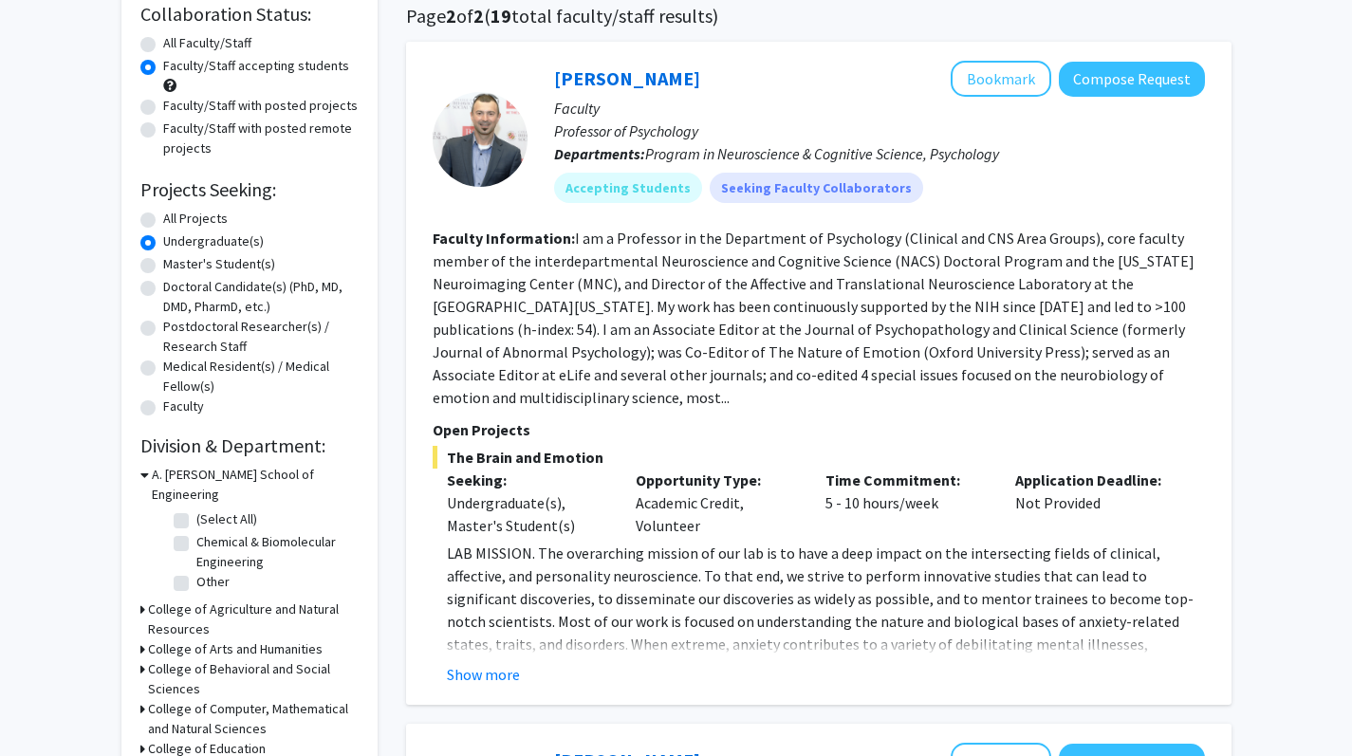
scroll to position [181, 0]
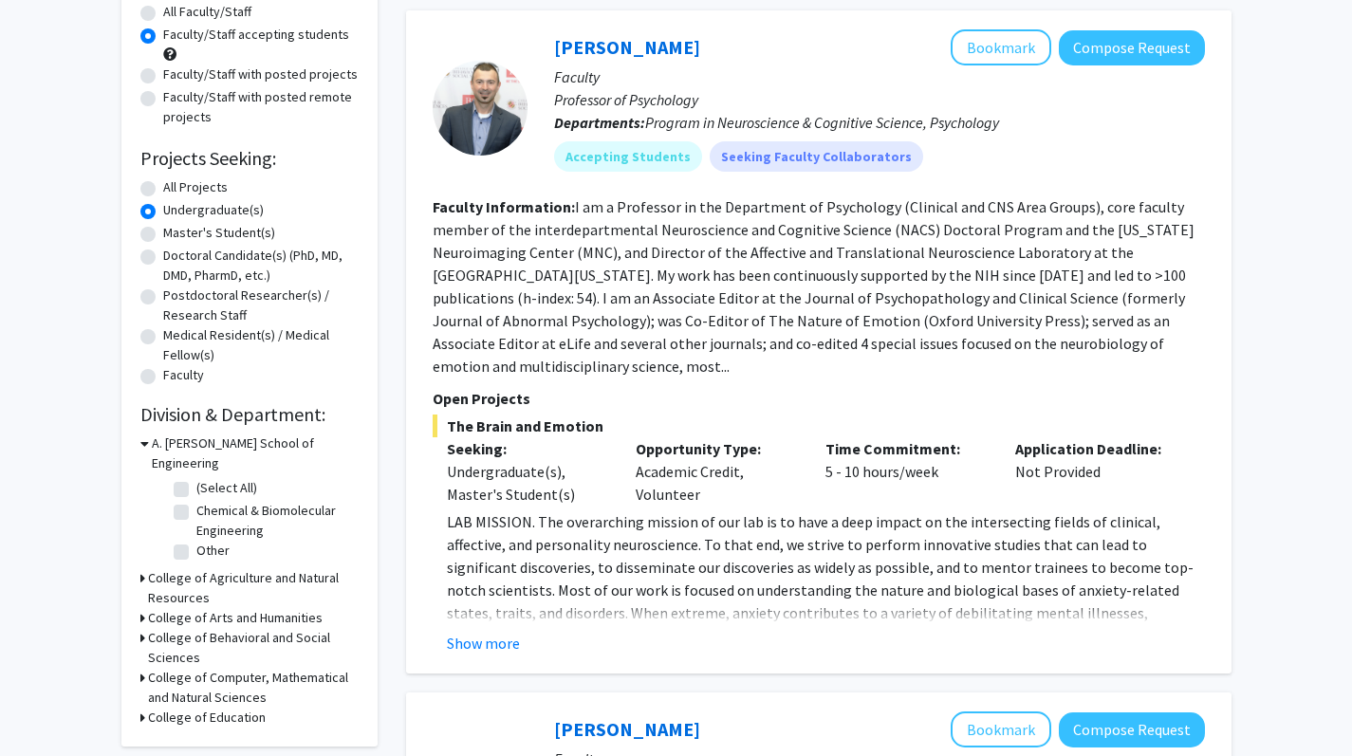
click at [460, 632] on button "Show more" at bounding box center [483, 643] width 73 height 23
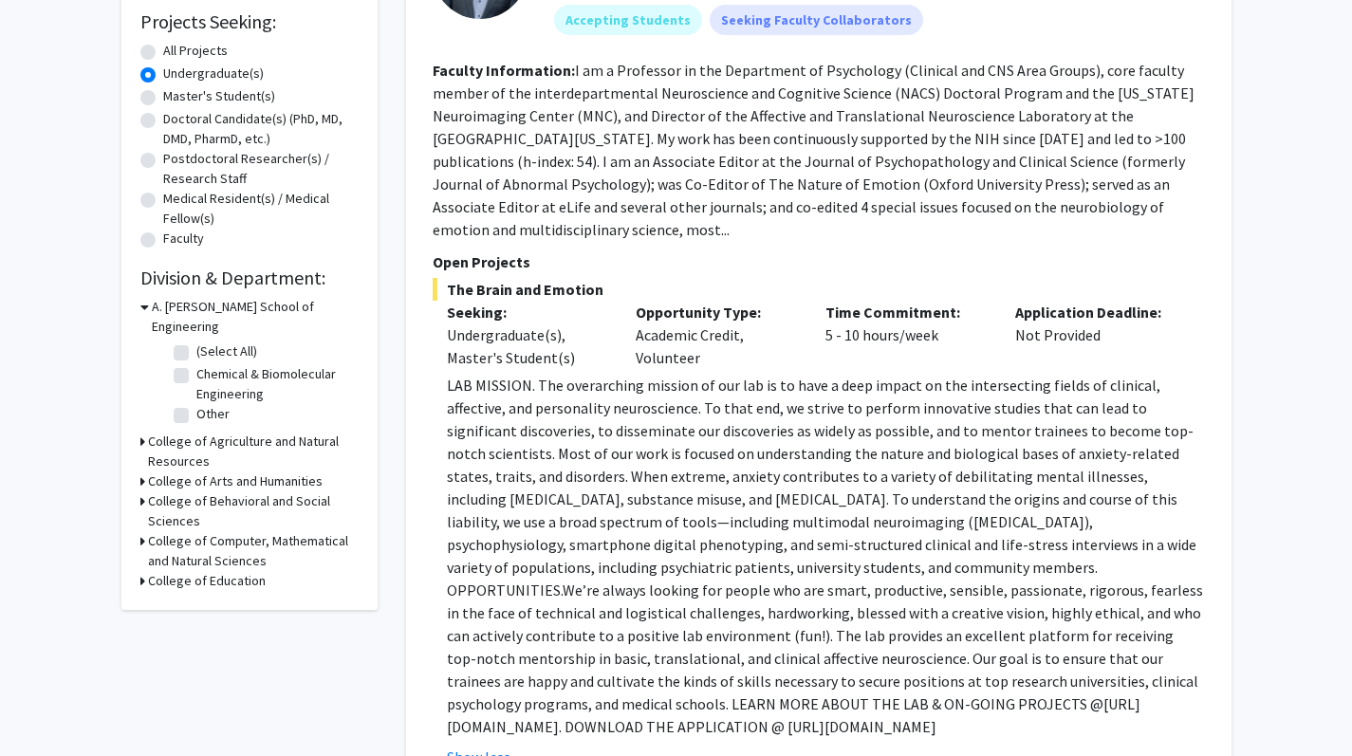
scroll to position [326, 0]
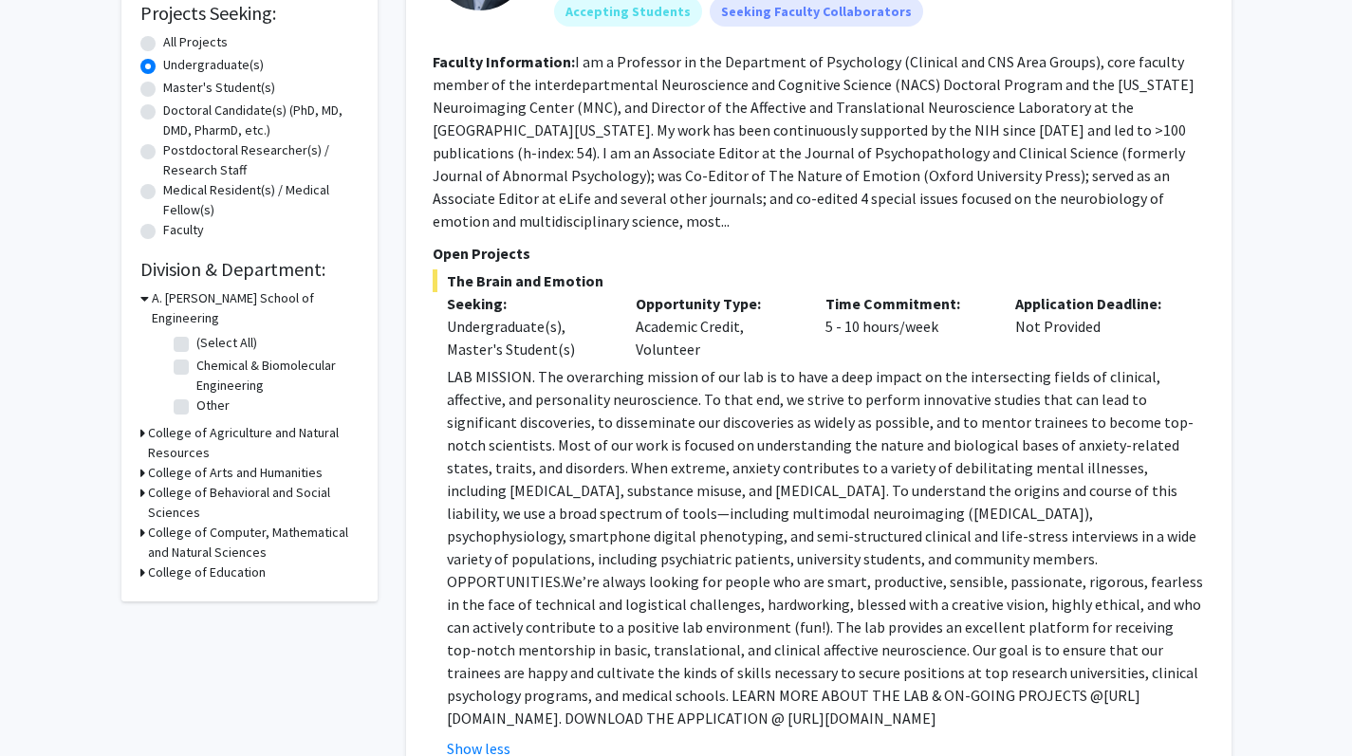
drag, startPoint x: 452, startPoint y: 693, endPoint x: 852, endPoint y: 706, distance: 400.7
click at [790, 668] on p "LAB MISSION. The overarching mission of our lab is to have a deep impact on the…" at bounding box center [826, 547] width 758 height 364
click at [629, 574] on p "LAB MISSION. The overarching mission of our lab is to have a deep impact on the…" at bounding box center [826, 547] width 758 height 364
click at [610, 500] on p "LAB MISSION. The overarching mission of our lab is to have a deep impact on the…" at bounding box center [826, 547] width 758 height 364
click at [780, 487] on p "LAB MISSION. The overarching mission of our lab is to have a deep impact on the…" at bounding box center [826, 547] width 758 height 364
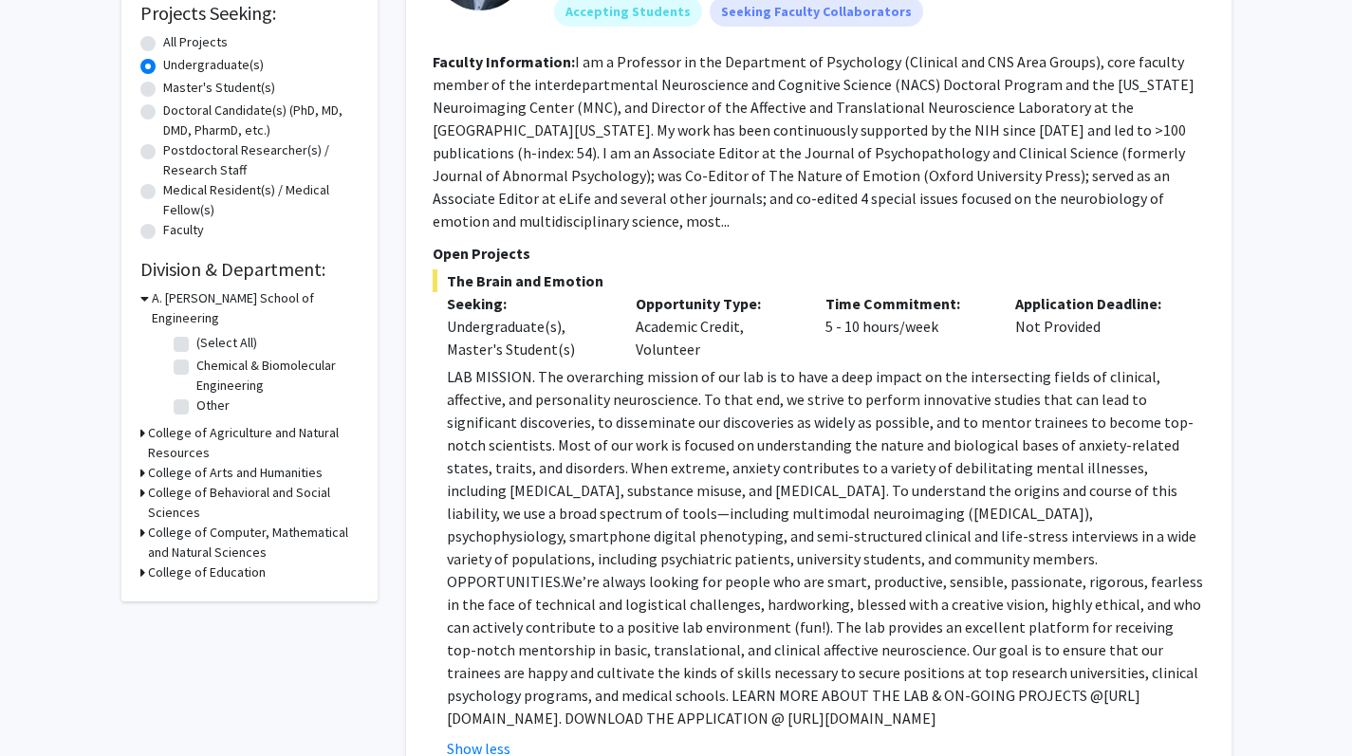
drag, startPoint x: 871, startPoint y: 702, endPoint x: 434, endPoint y: 695, distance: 437.6
click at [434, 668] on fg-read-more "LAB MISSION. The overarching mission of our lab is to have a deep impact on the…" at bounding box center [819, 562] width 773 height 395
copy p "https://shackmanlab.org/positions/undergraduate_postbacras/"
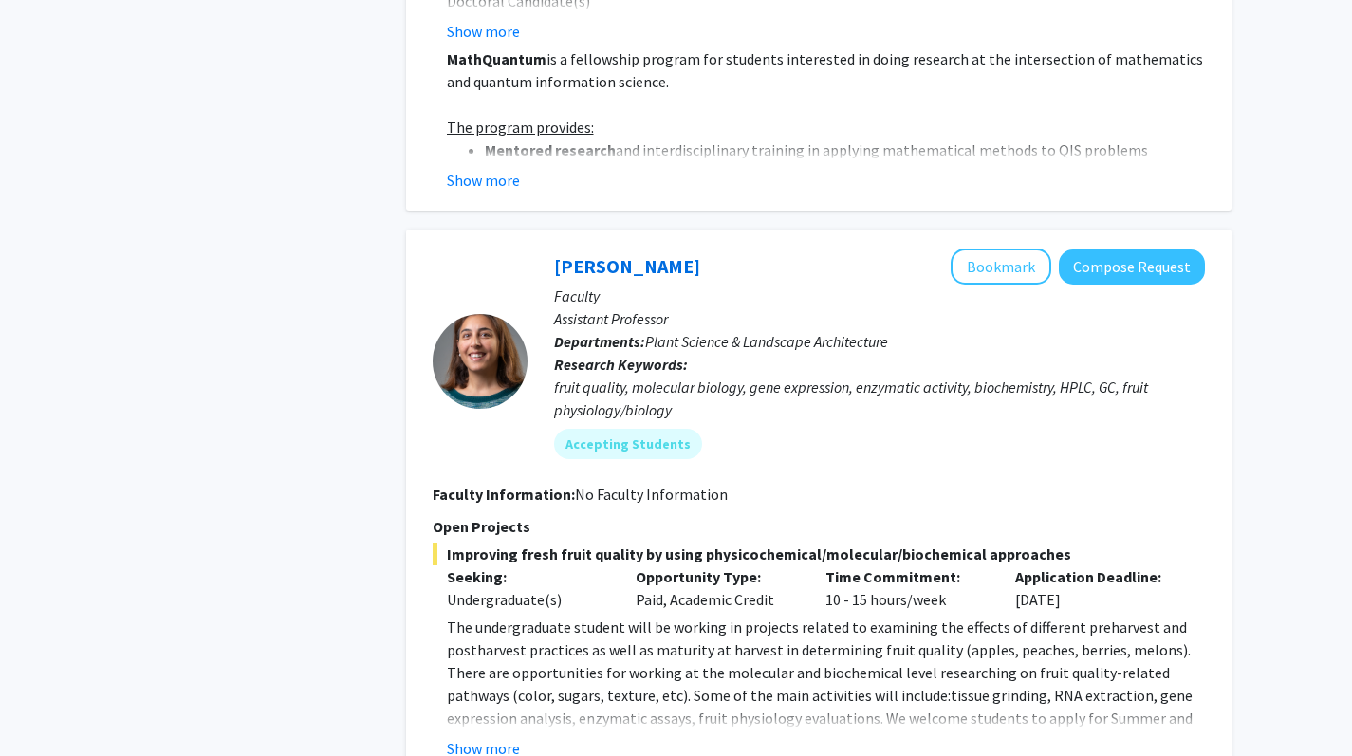
scroll to position [3078, 0]
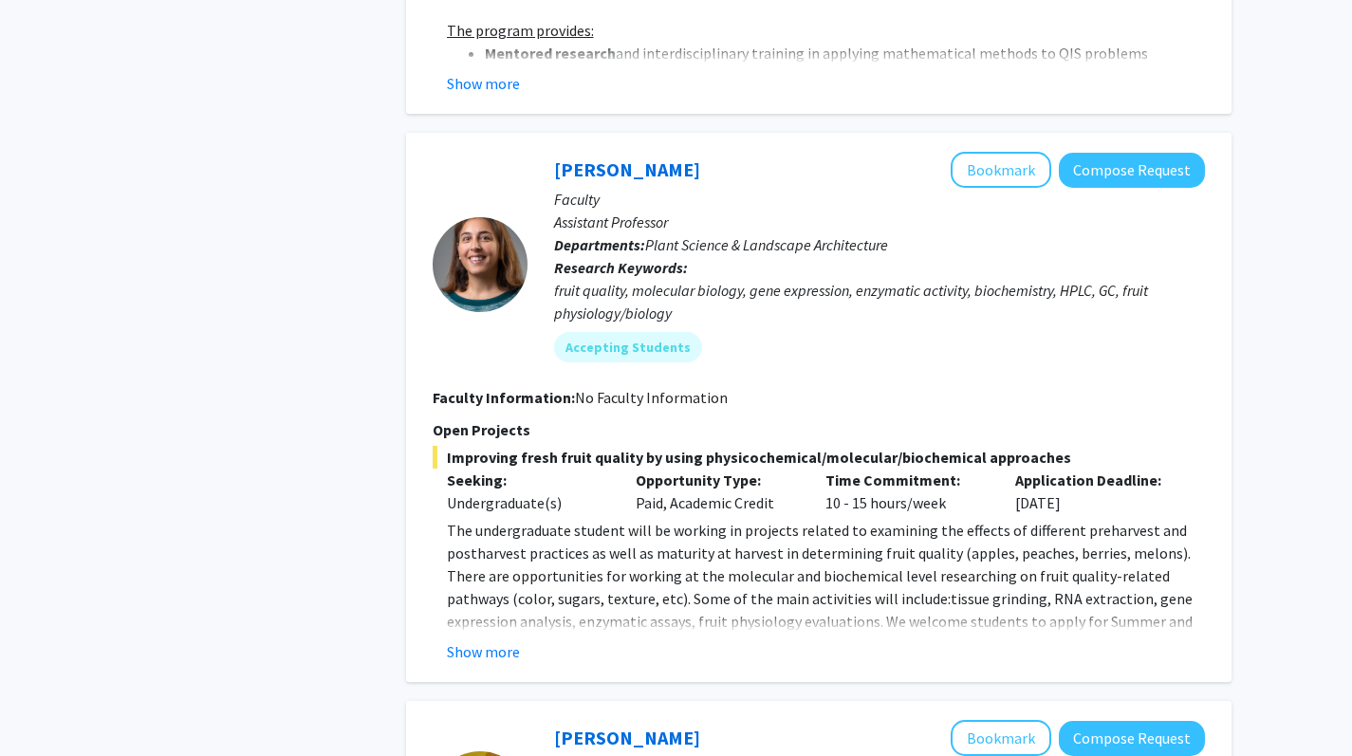
click at [494, 620] on fg-read-more "The undergraduate student will be working in projects related to examining the …" at bounding box center [819, 591] width 773 height 144
click at [497, 641] on button "Show more" at bounding box center [483, 652] width 73 height 23
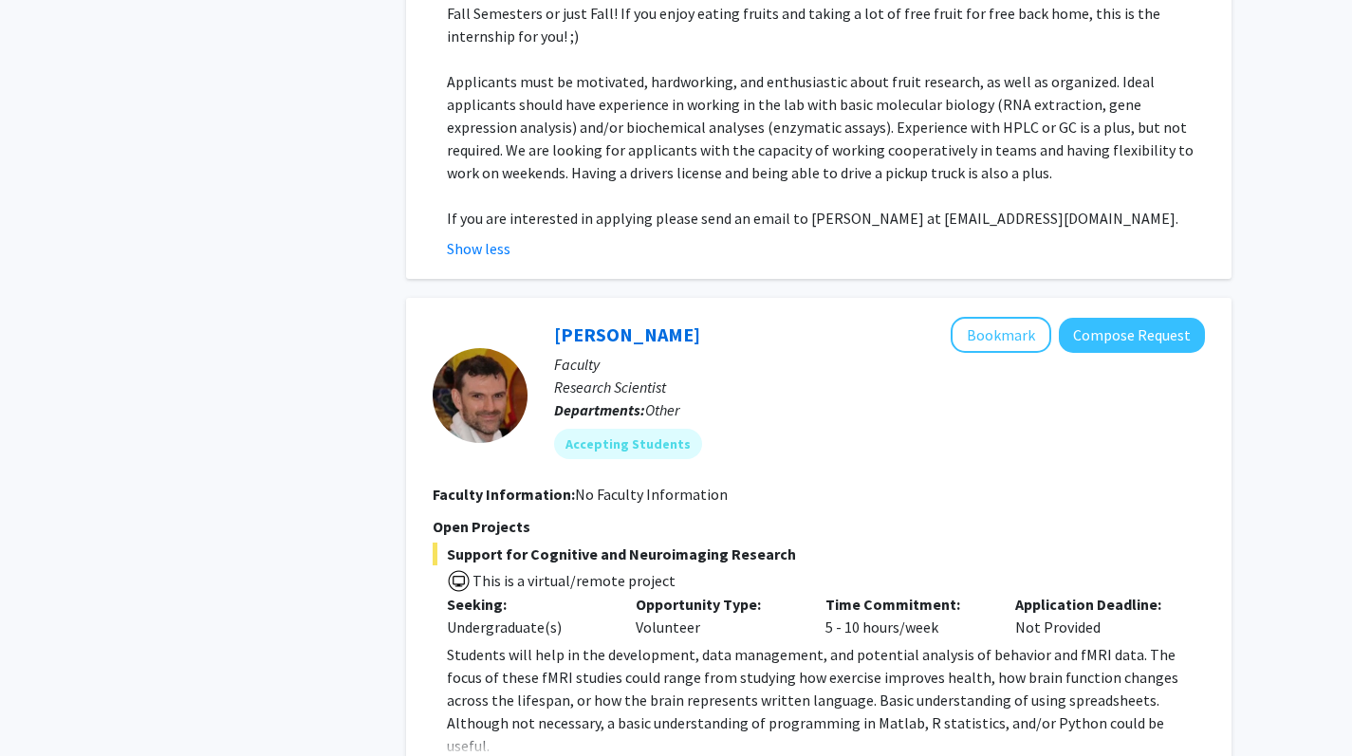
scroll to position [3770, 0]
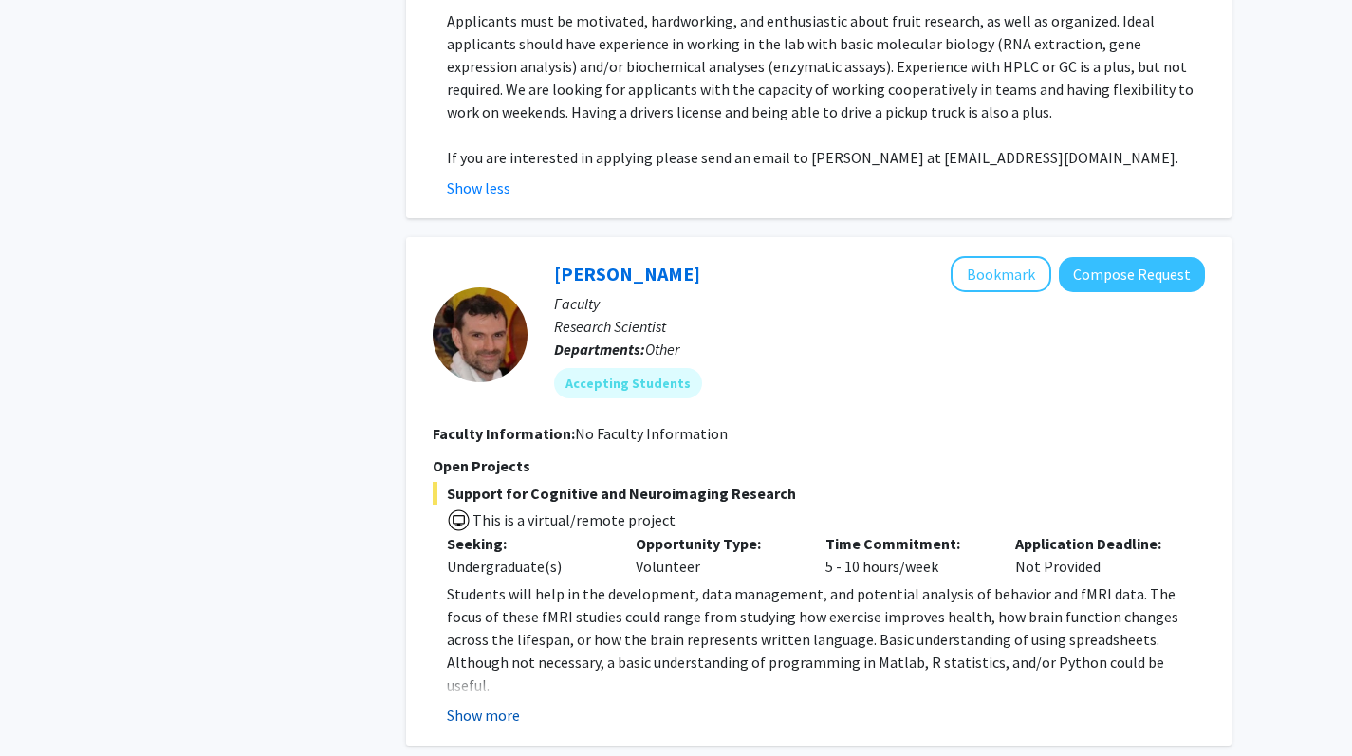
click at [491, 668] on button "Show more" at bounding box center [483, 715] width 73 height 23
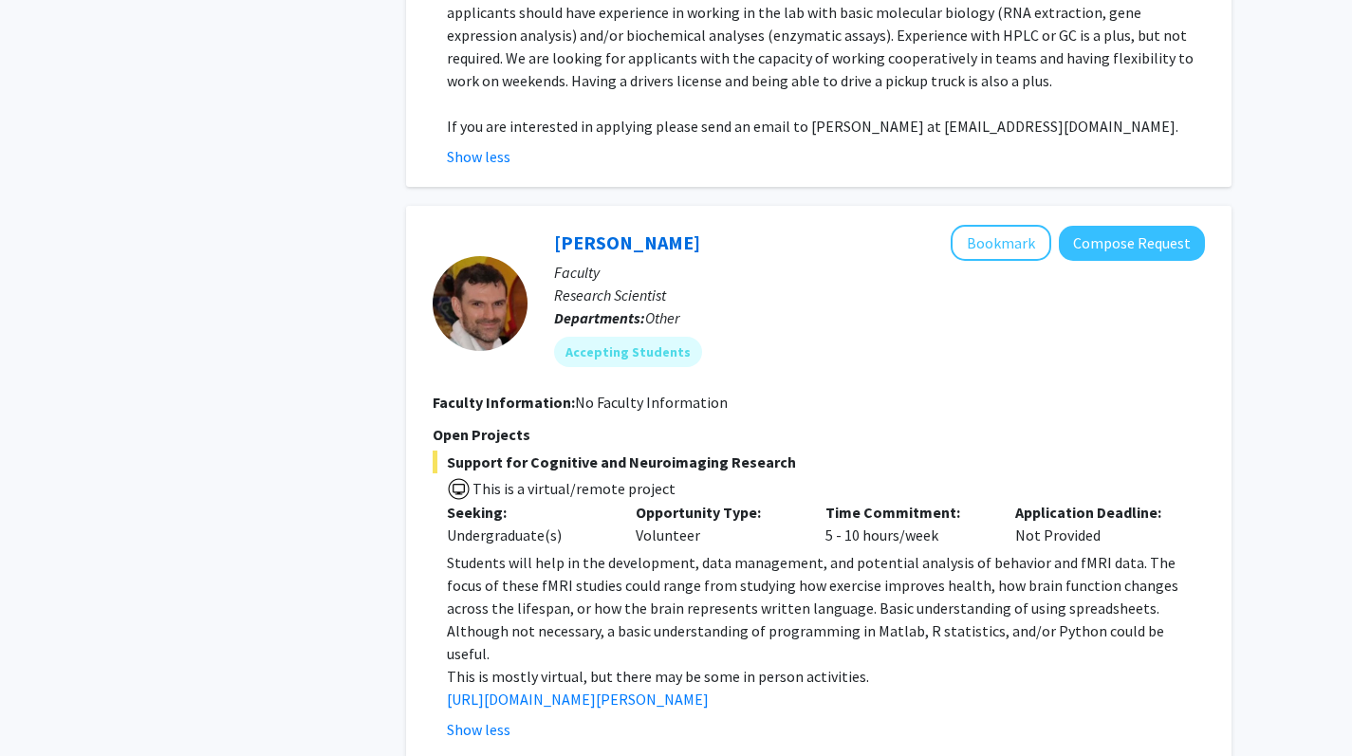
scroll to position [3873, 0]
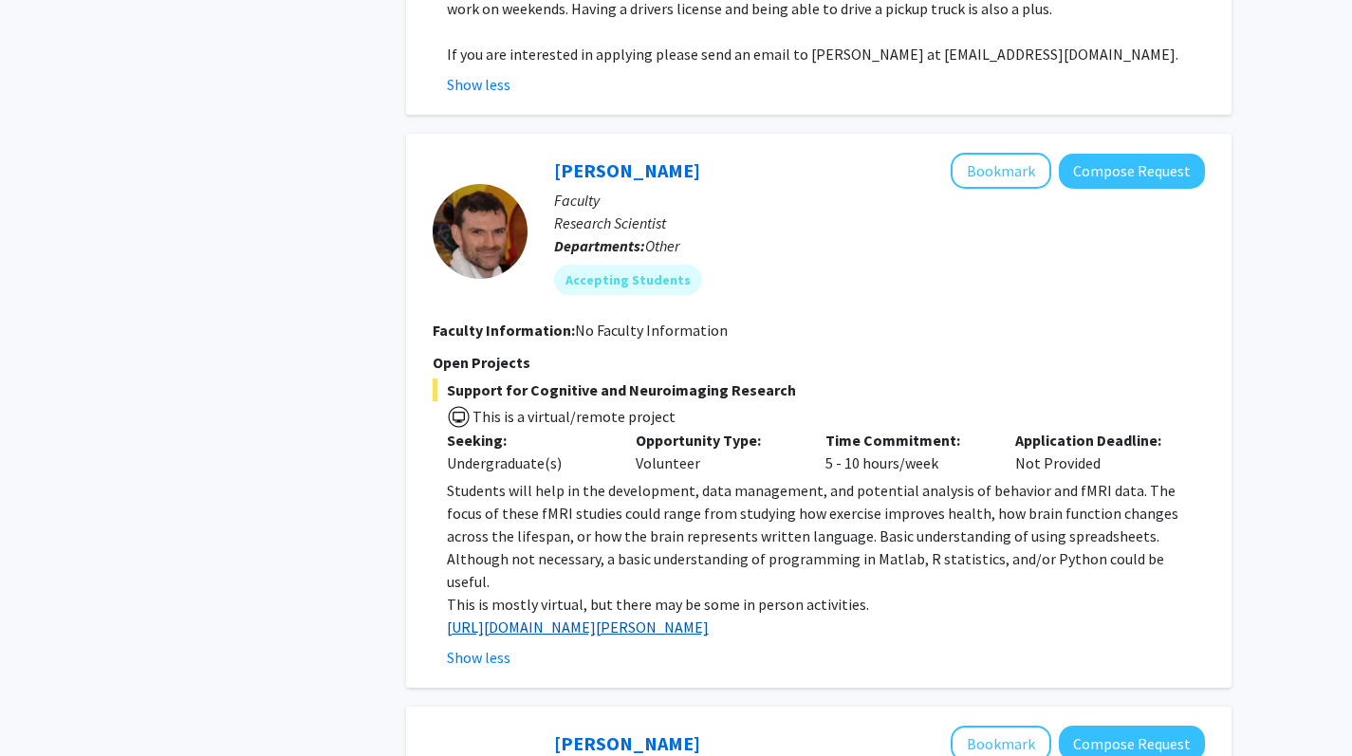
click at [595, 618] on link "http://www.mnc.umd.edu/faculty/purcell" at bounding box center [578, 627] width 262 height 19
click at [790, 43] on p "If you are interested in applying please send an email to Dr. Macarena Farcuh a…" at bounding box center [826, 54] width 758 height 23
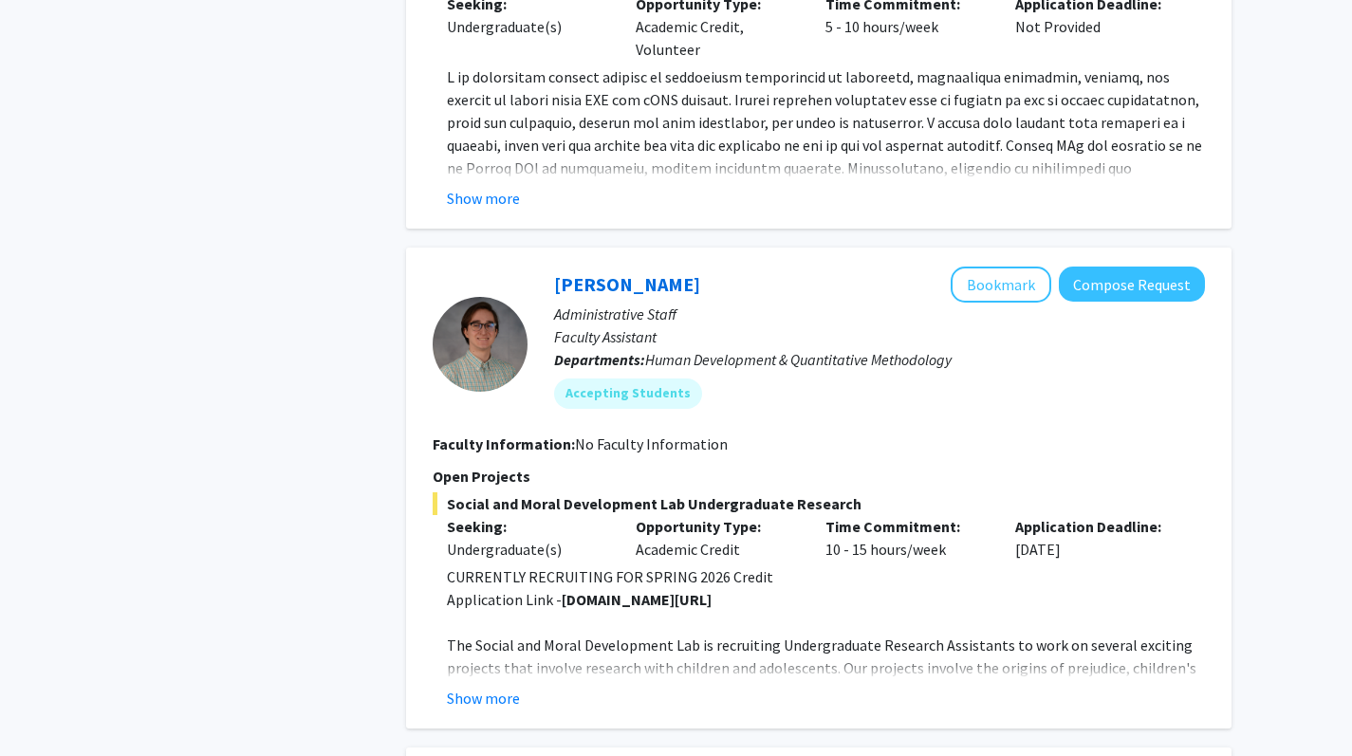
scroll to position [5644, 0]
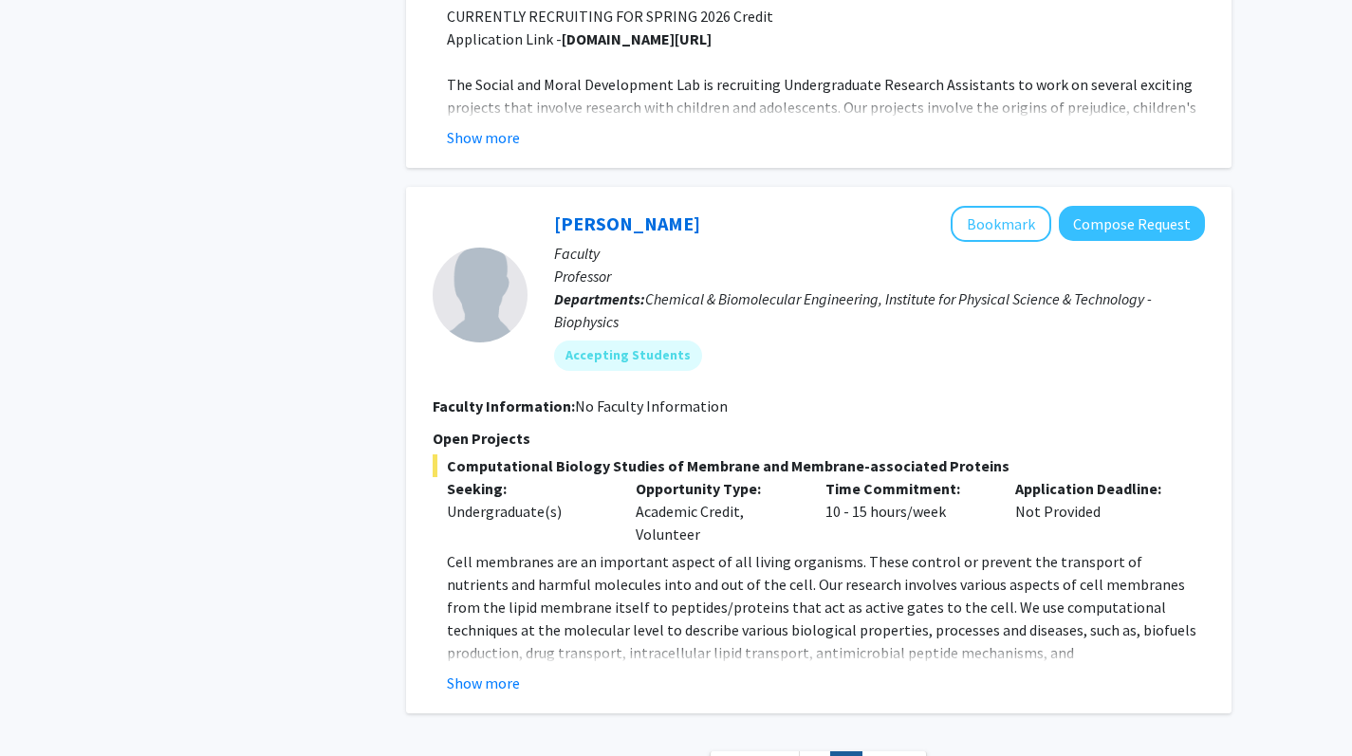
click at [475, 668] on button "Show more" at bounding box center [483, 683] width 73 height 23
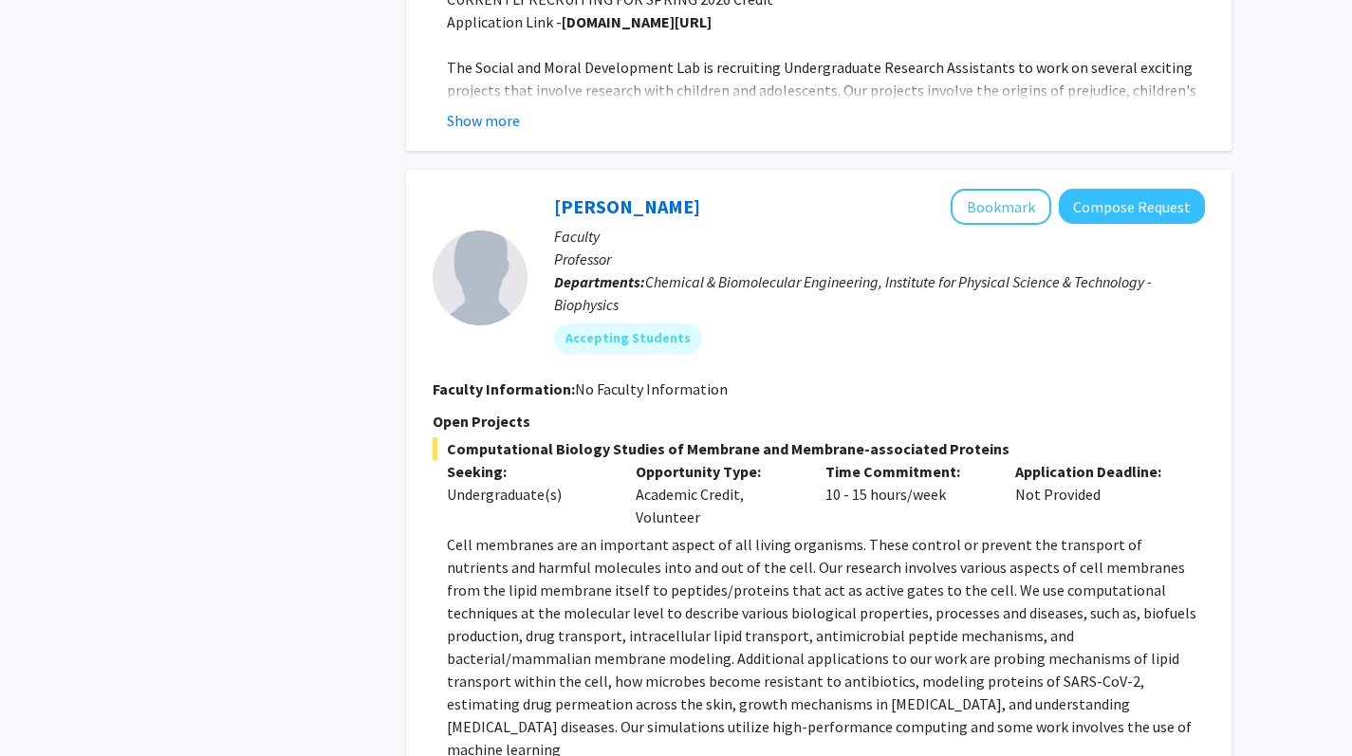
scroll to position [5064, 0]
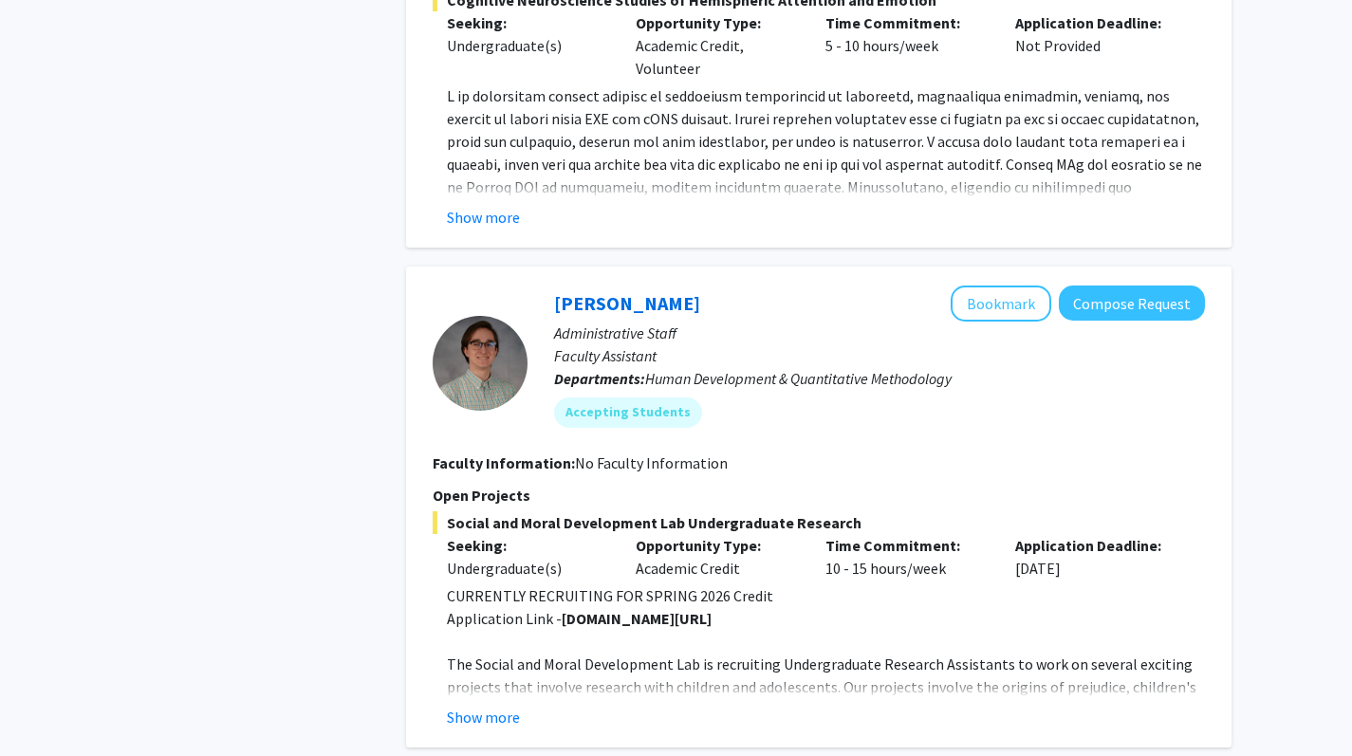
click at [508, 653] on p "The Social and Moral Development Lab is recruiting Undergraduate Research Assis…" at bounding box center [826, 721] width 758 height 137
click at [508, 668] on button "Show more" at bounding box center [483, 717] width 73 height 23
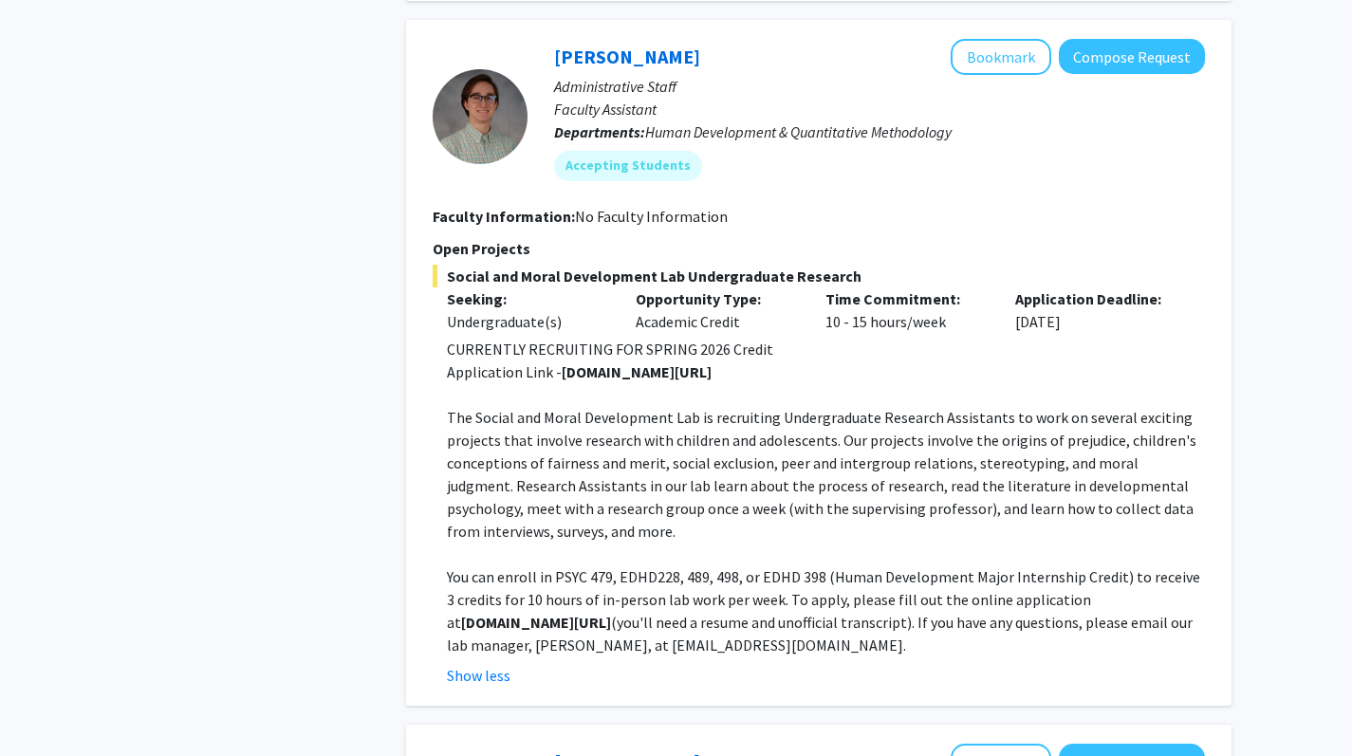
scroll to position [5284, 0]
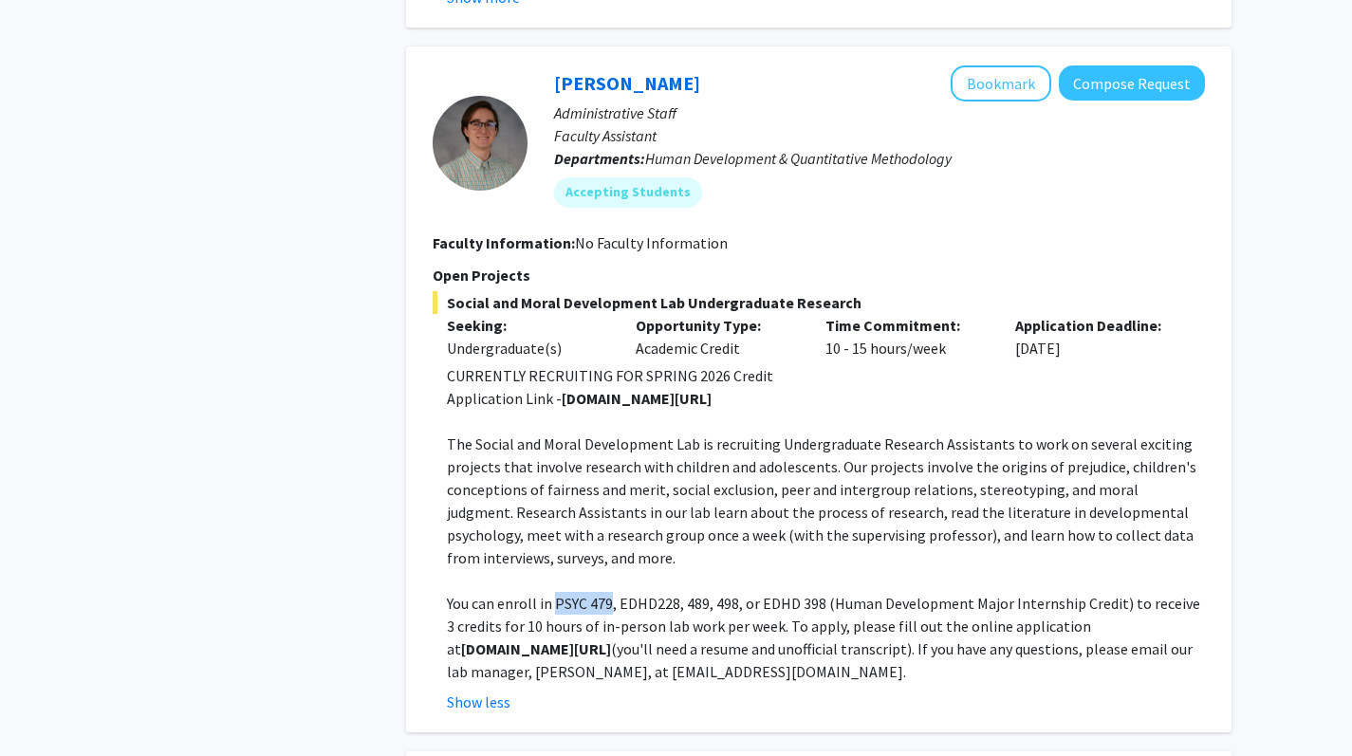
drag, startPoint x: 611, startPoint y: 515, endPoint x: 555, endPoint y: 509, distance: 56.4
click at [555, 592] on p "You can enroll in PSYC 479, EDHD228, 489, 498, or EDHD 398 (Human Development M…" at bounding box center [826, 637] width 758 height 91
copy p "PSYC 479"
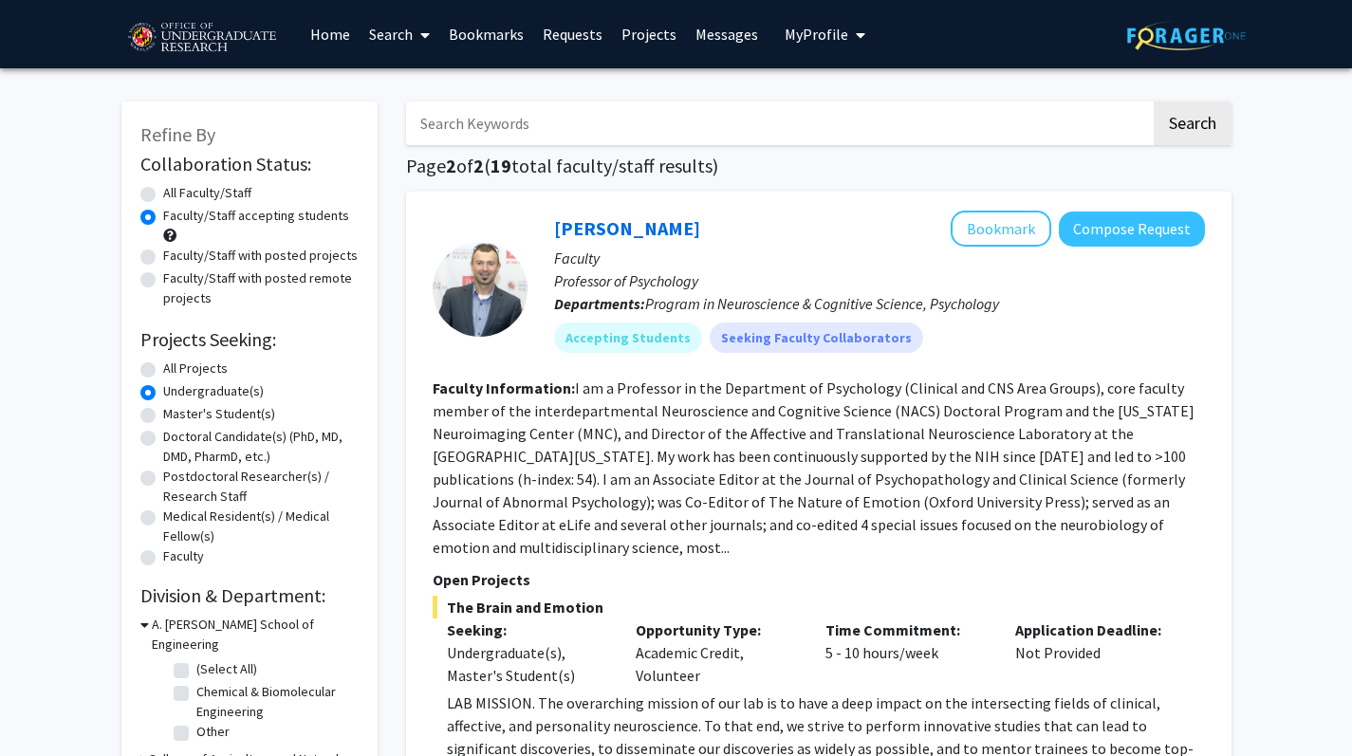
scroll to position [0, 0]
click at [163, 260] on label "Faculty/Staff with posted projects" at bounding box center [260, 256] width 195 height 20
click at [163, 258] on input "Faculty/Staff with posted projects" at bounding box center [169, 252] width 12 height 12
radio input "true"
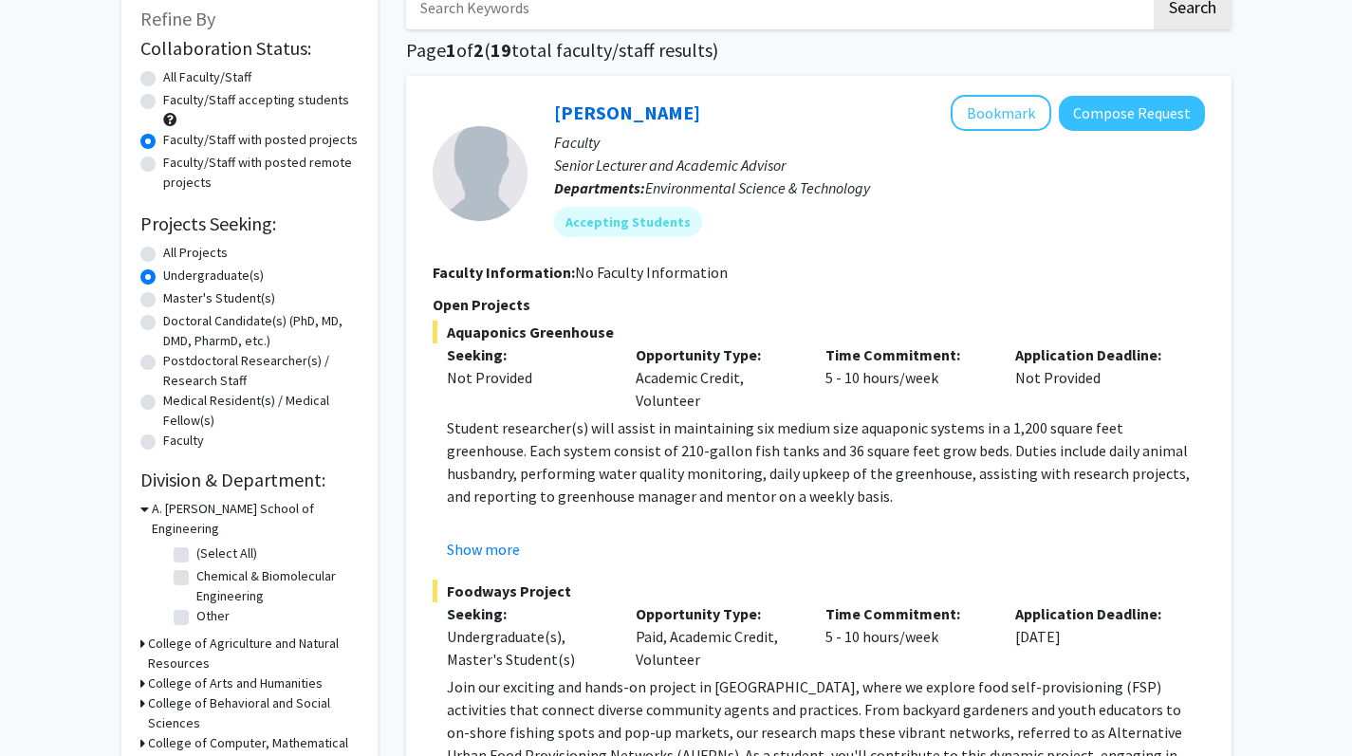
scroll to position [4, 0]
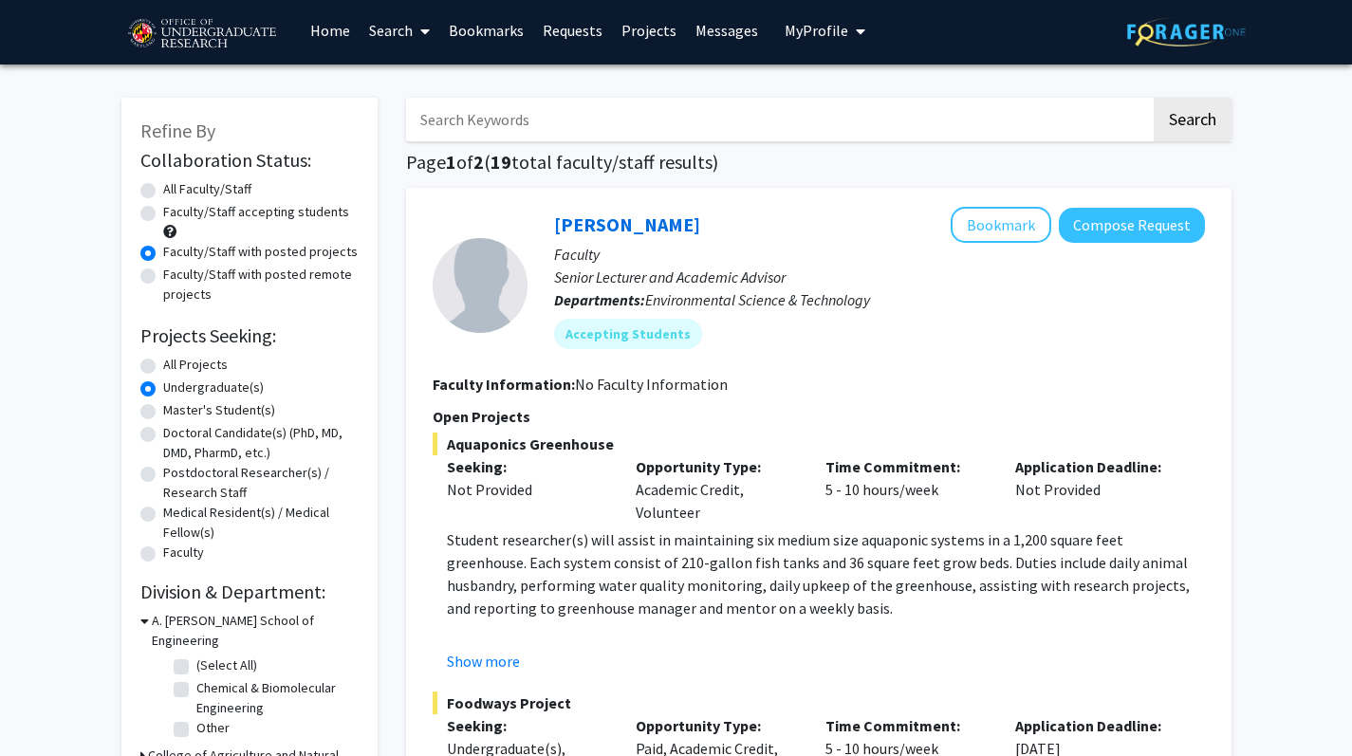
click at [151, 185] on div "All Faculty/Staff" at bounding box center [249, 190] width 218 height 23
click at [150, 208] on div "Faculty/Staff accepting students" at bounding box center [249, 222] width 218 height 40
click at [163, 196] on label "All Faculty/Staff" at bounding box center [207, 189] width 88 height 20
click at [163, 192] on input "All Faculty/Staff" at bounding box center [169, 185] width 12 height 12
radio input "true"
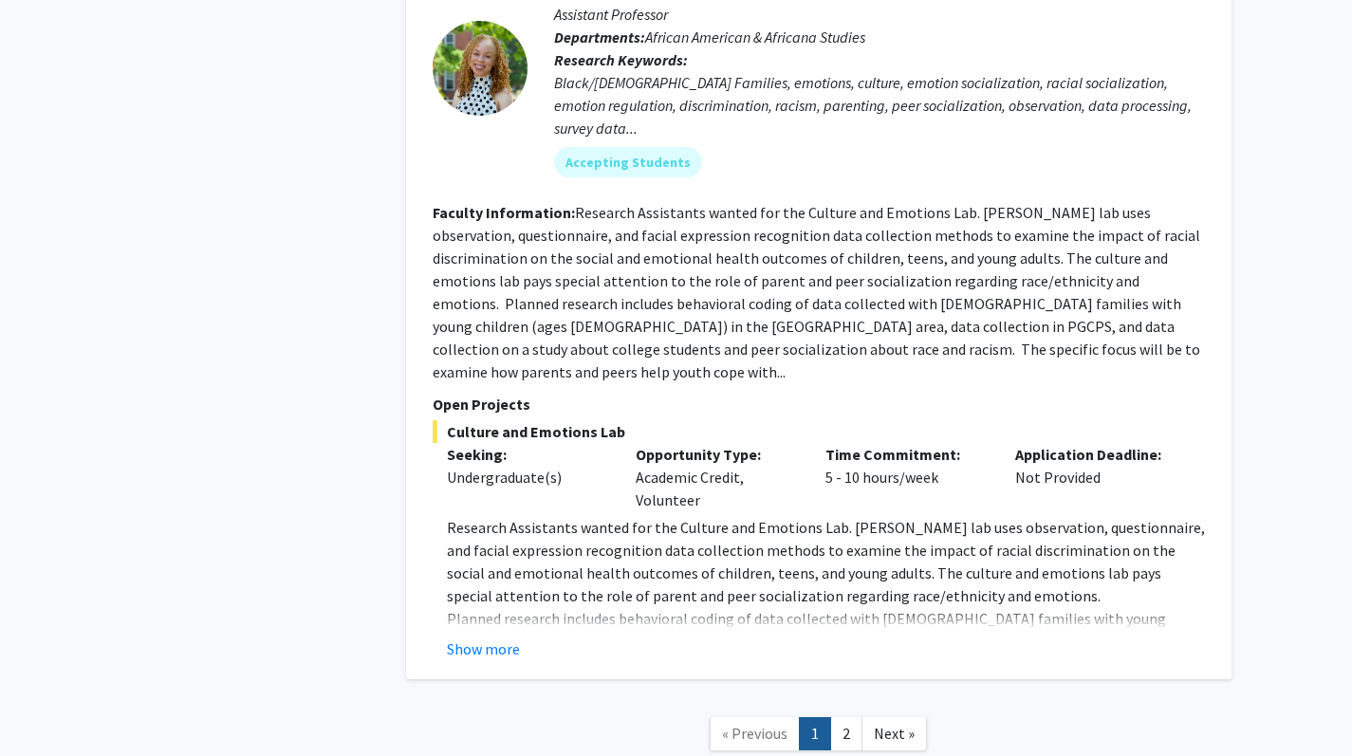
scroll to position [8900, 0]
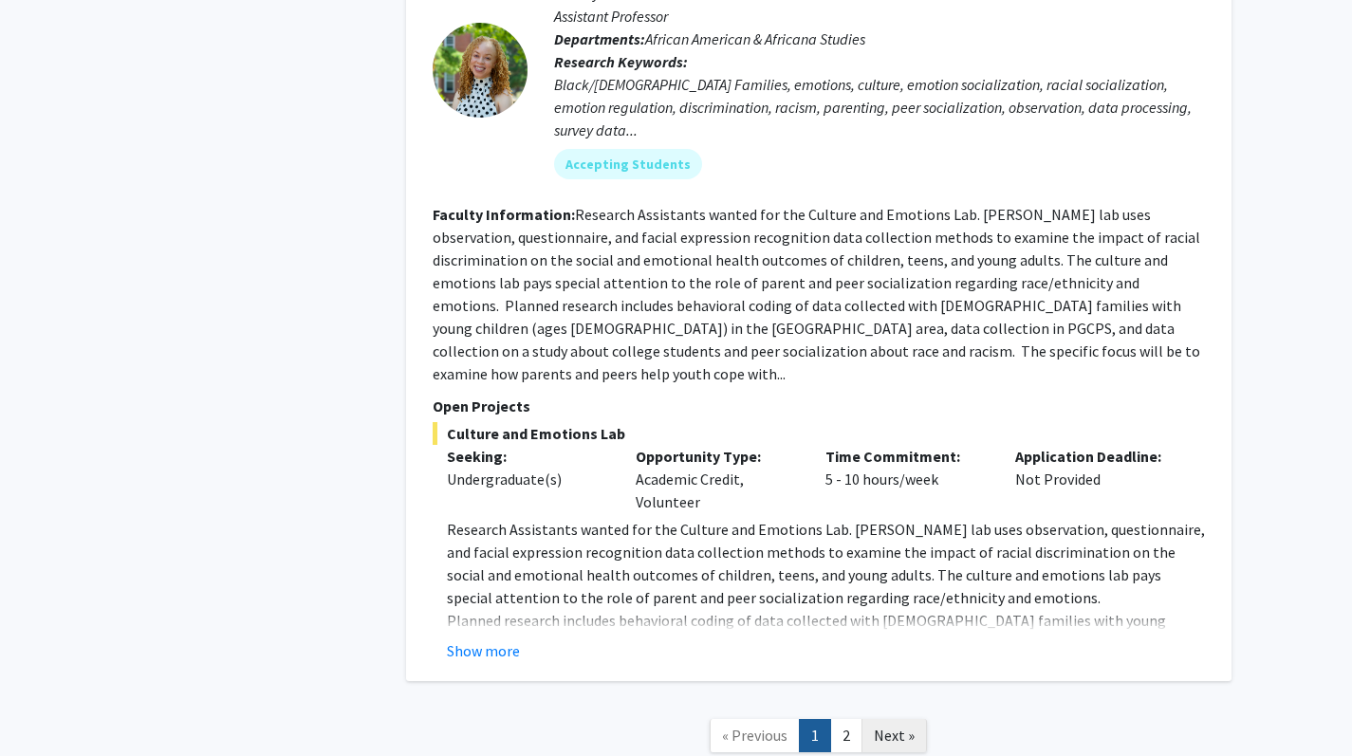
click at [790, 668] on link "Next »" at bounding box center [894, 735] width 65 height 33
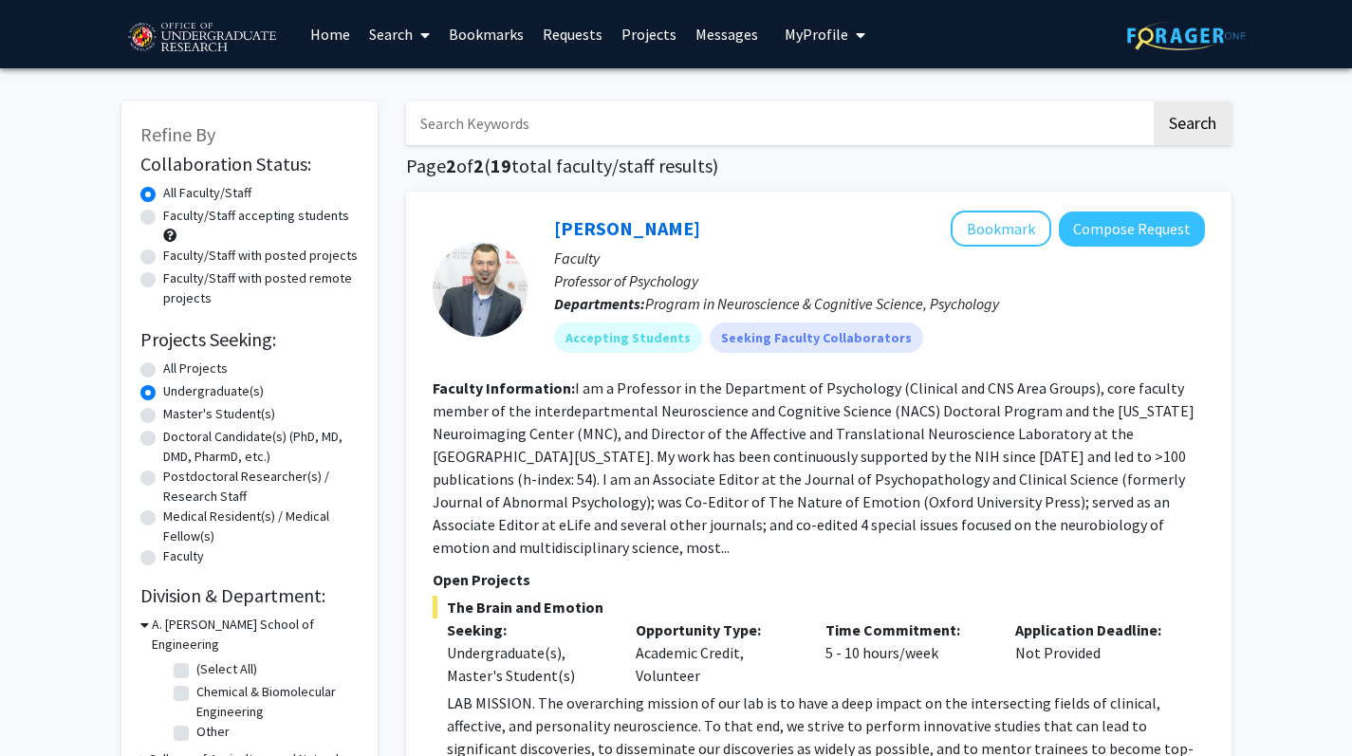
click at [163, 375] on label "All Projects" at bounding box center [195, 369] width 65 height 20
click at [163, 371] on input "All Projects" at bounding box center [169, 365] width 12 height 12
radio input "true"
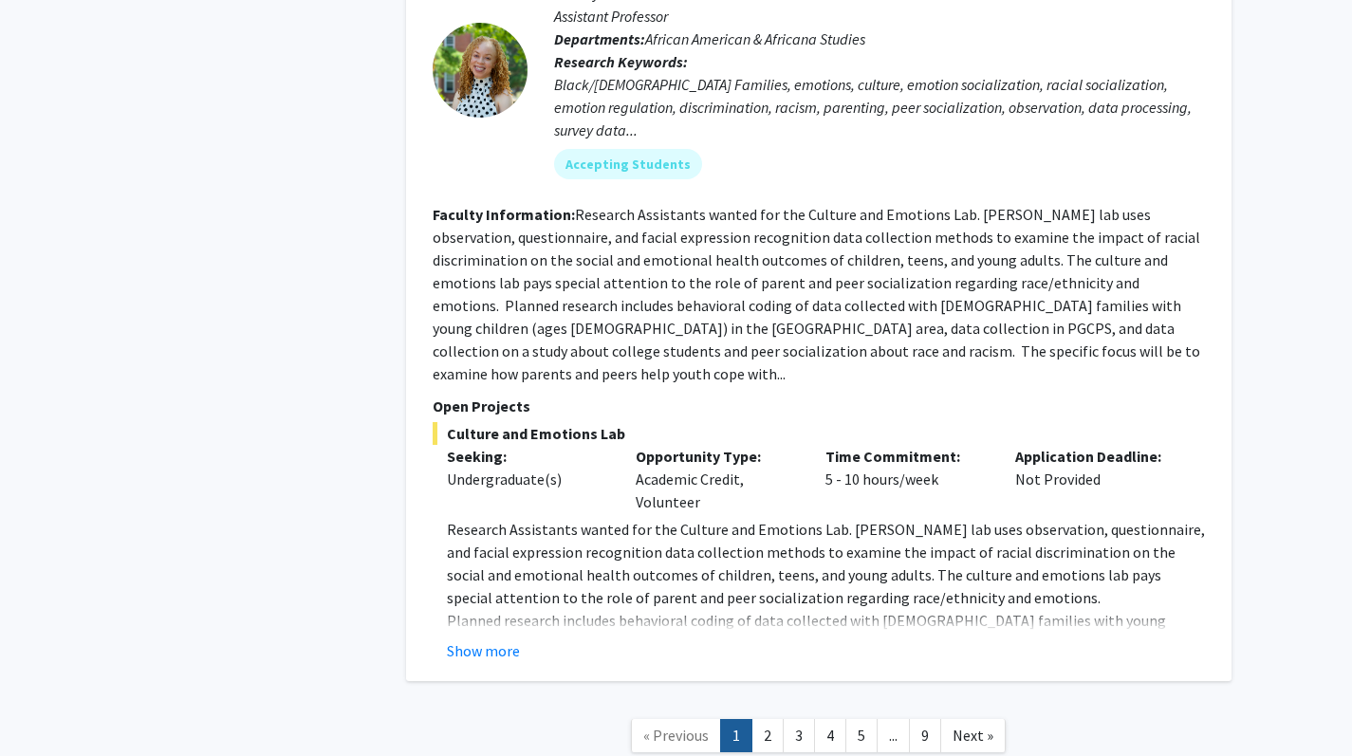
scroll to position [8900, 0]
click at [790, 668] on link "4" at bounding box center [830, 735] width 32 height 33
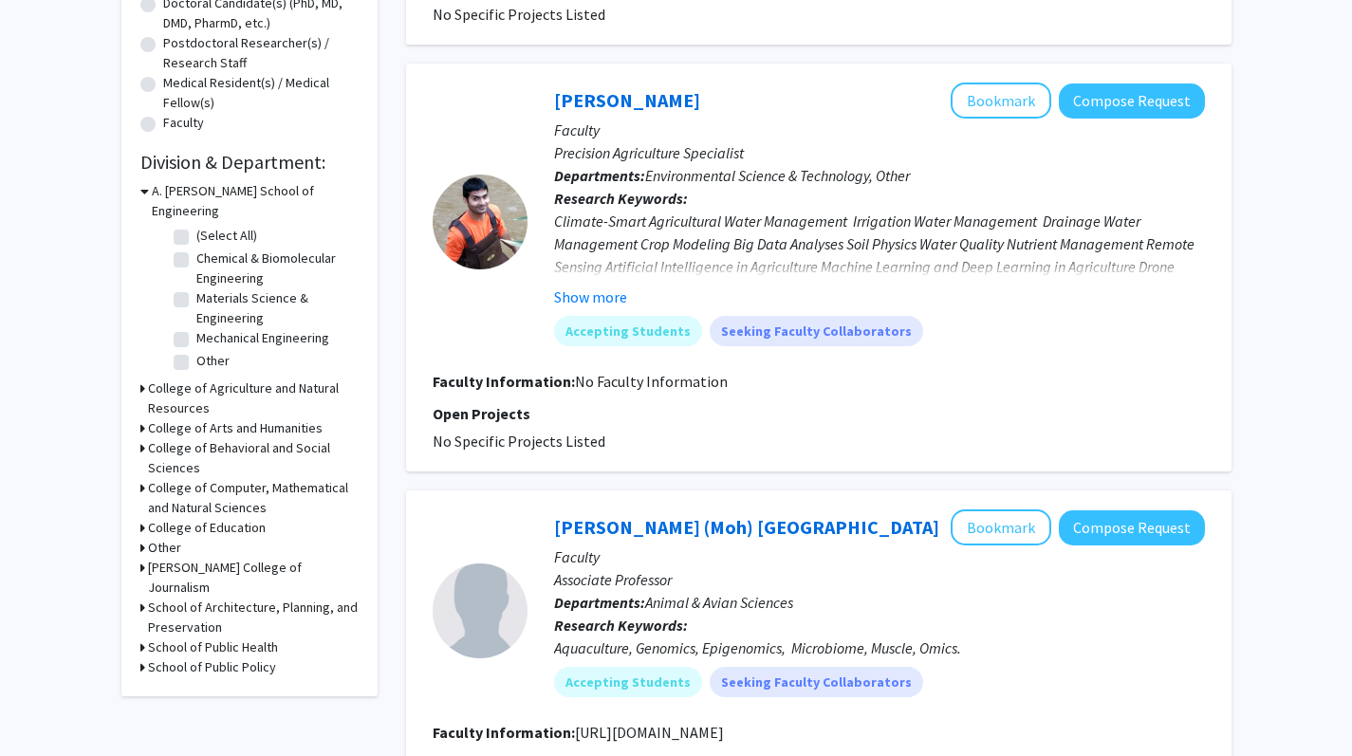
scroll to position [448, 0]
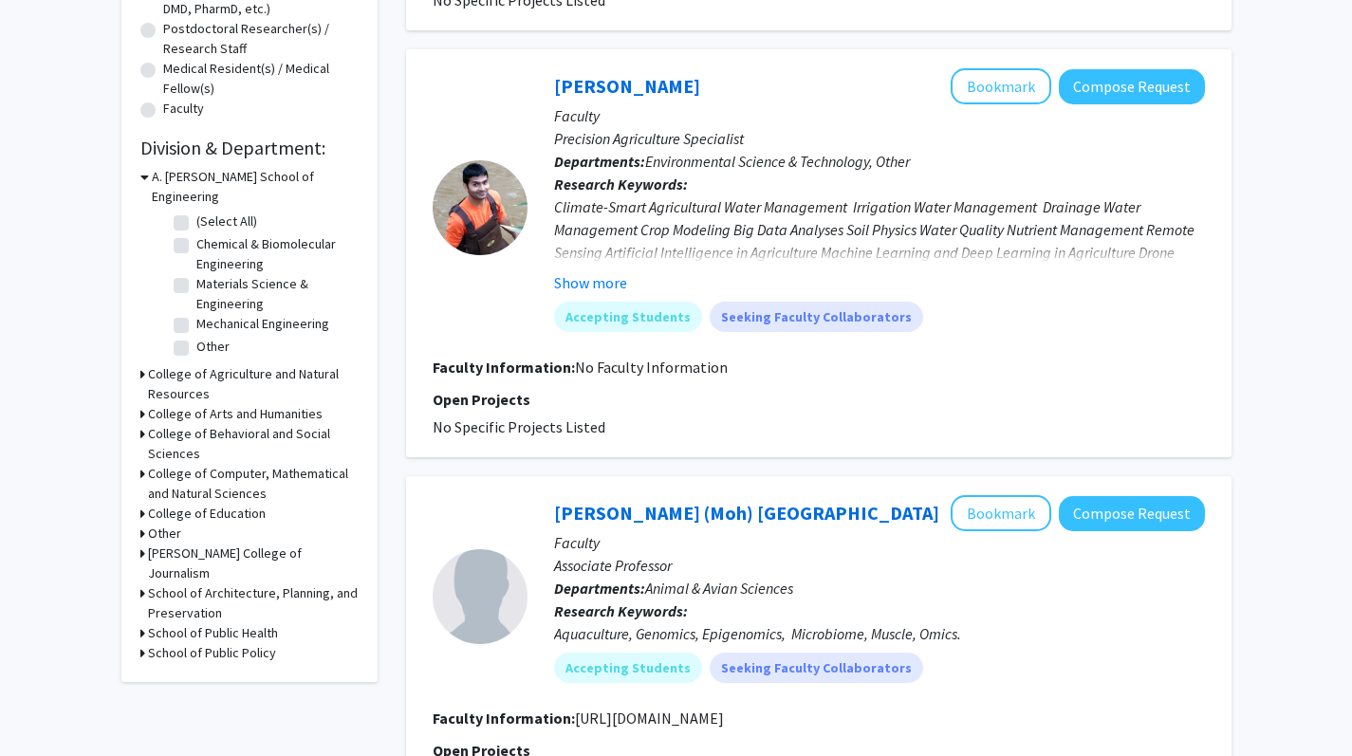
click at [169, 464] on h3 "College of Computer, Mathematical and Natural Sciences" at bounding box center [253, 484] width 211 height 40
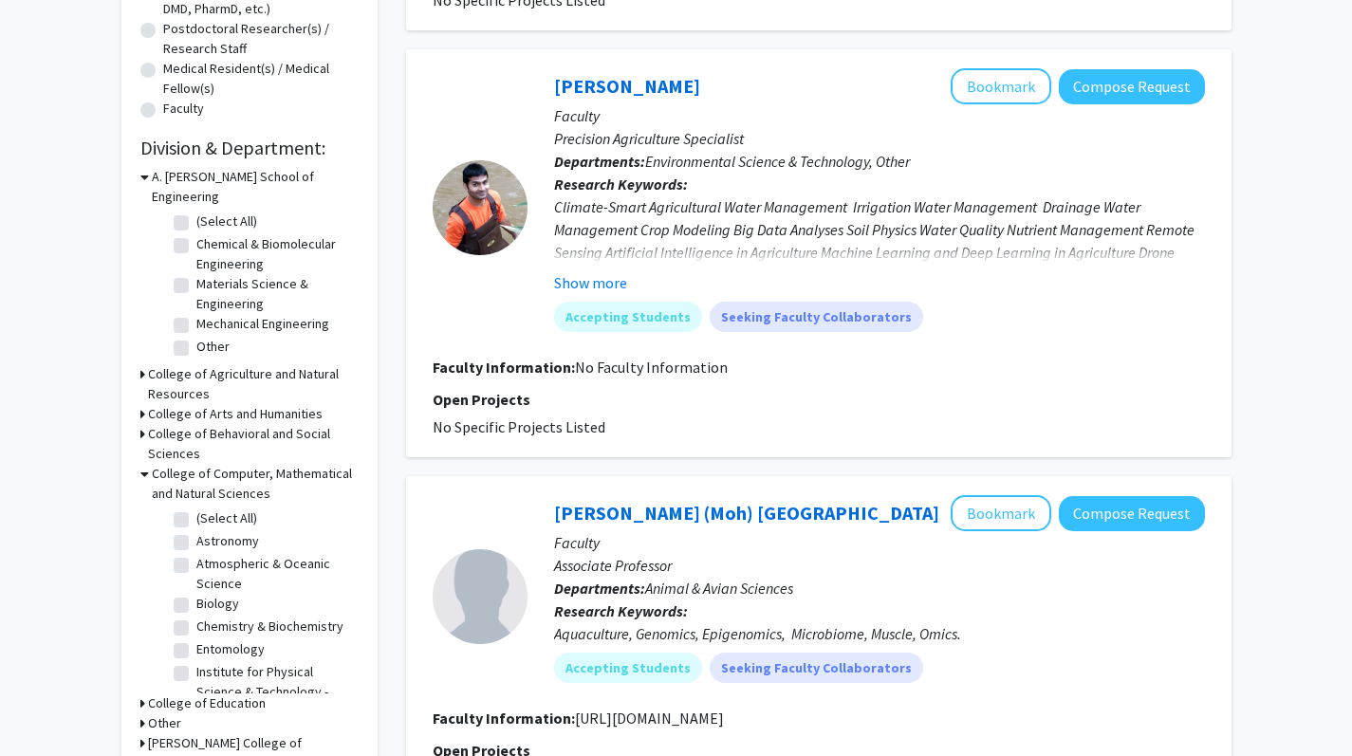
click at [196, 594] on label "Biology" at bounding box center [217, 604] width 43 height 20
click at [196, 594] on input "Biology" at bounding box center [202, 600] width 12 height 12
checkbox input "true"
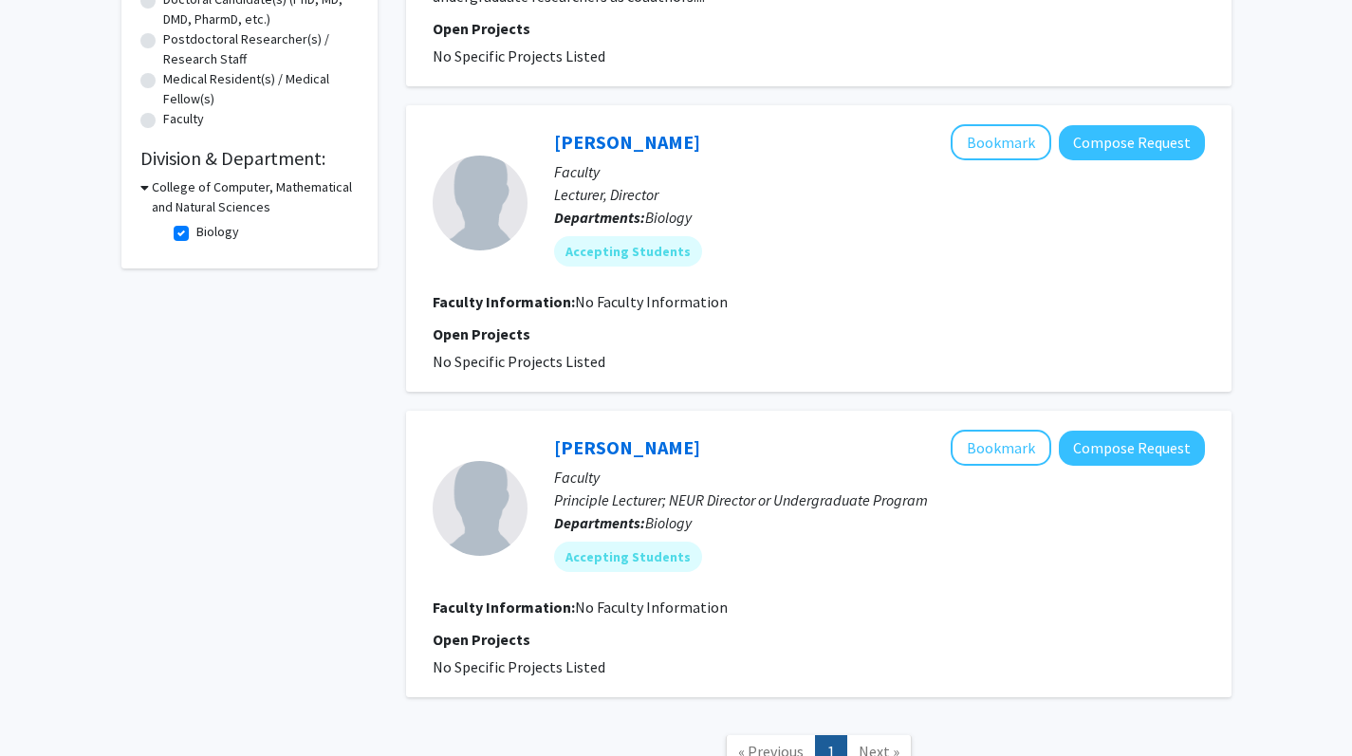
scroll to position [452, 0]
